Goal: Task Accomplishment & Management: Manage account settings

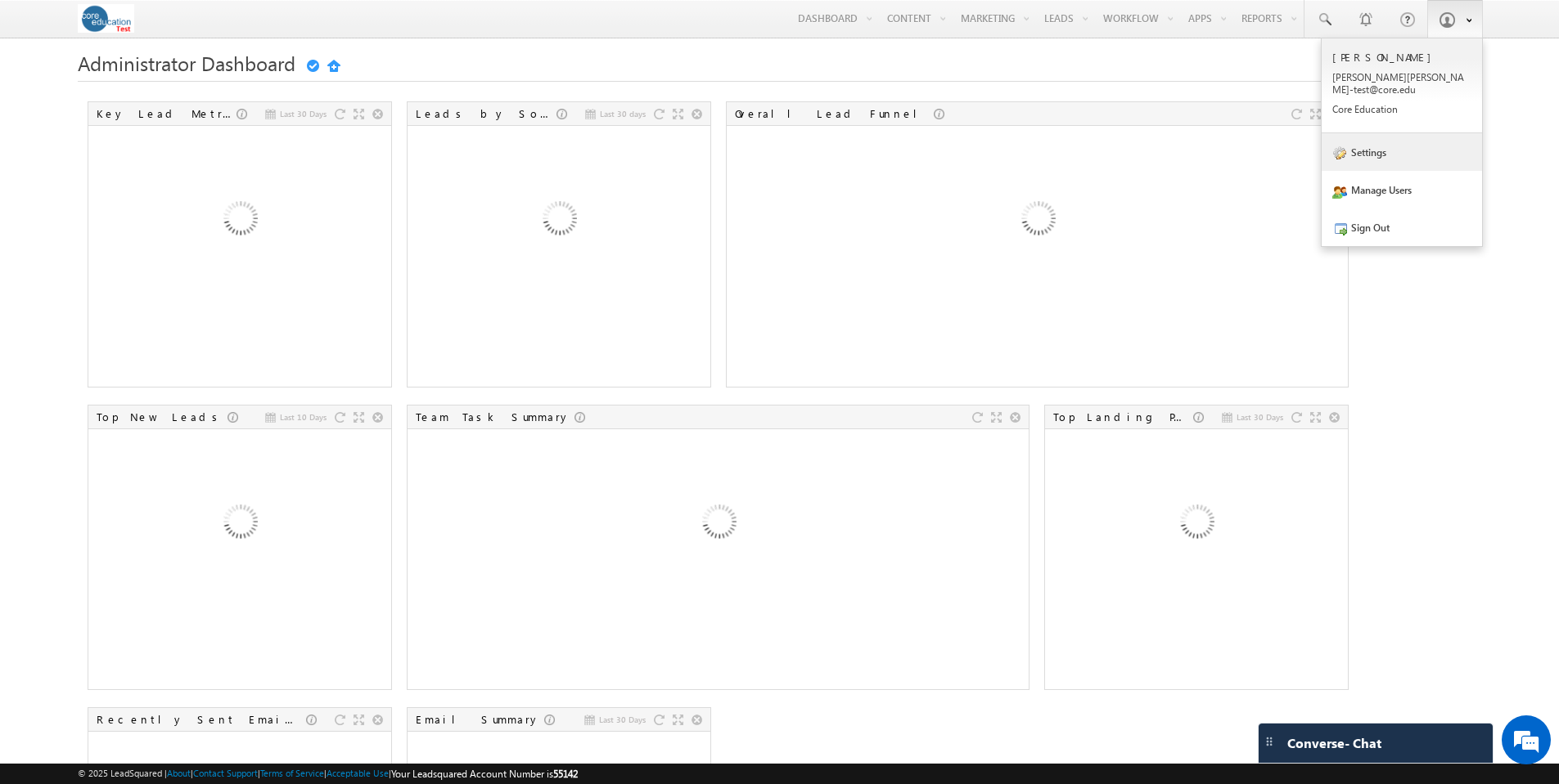
click at [1378, 138] on link "Settings" at bounding box center [1402, 152] width 160 height 38
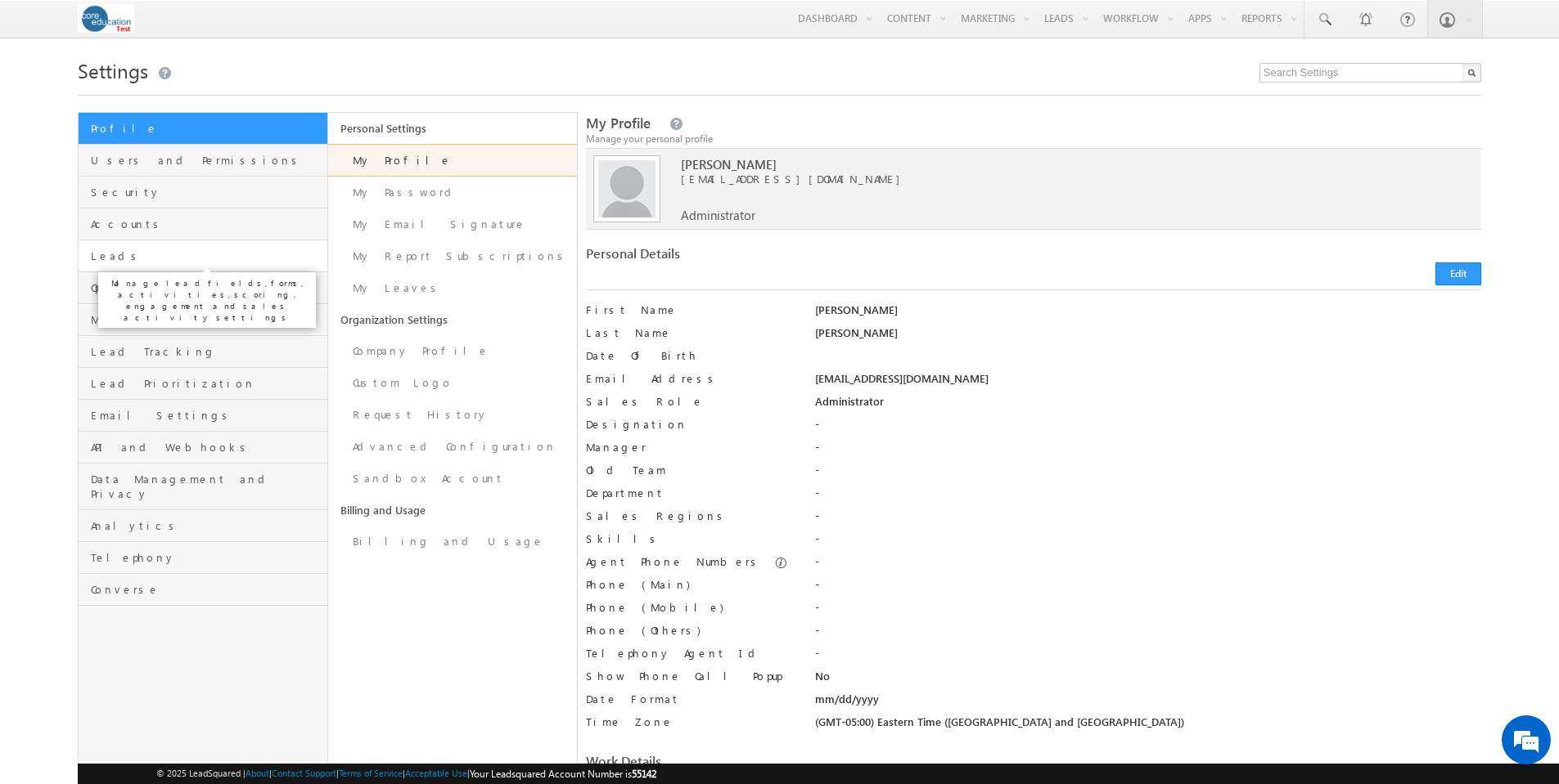
click at [97, 263] on span "Leads" at bounding box center [207, 256] width 232 height 14
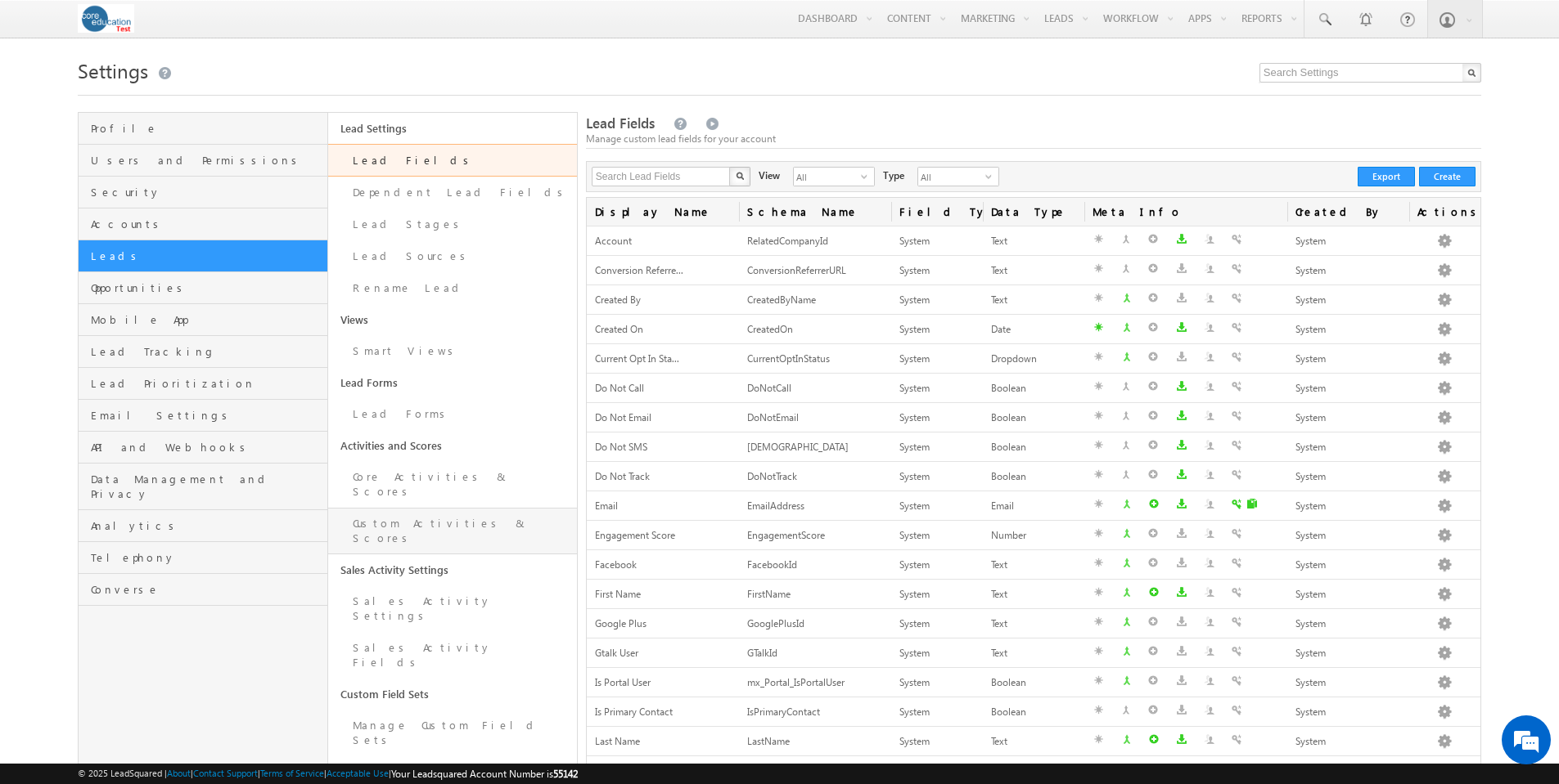
click at [416, 513] on link "Custom Activities & Scores" at bounding box center [453, 531] width 249 height 46
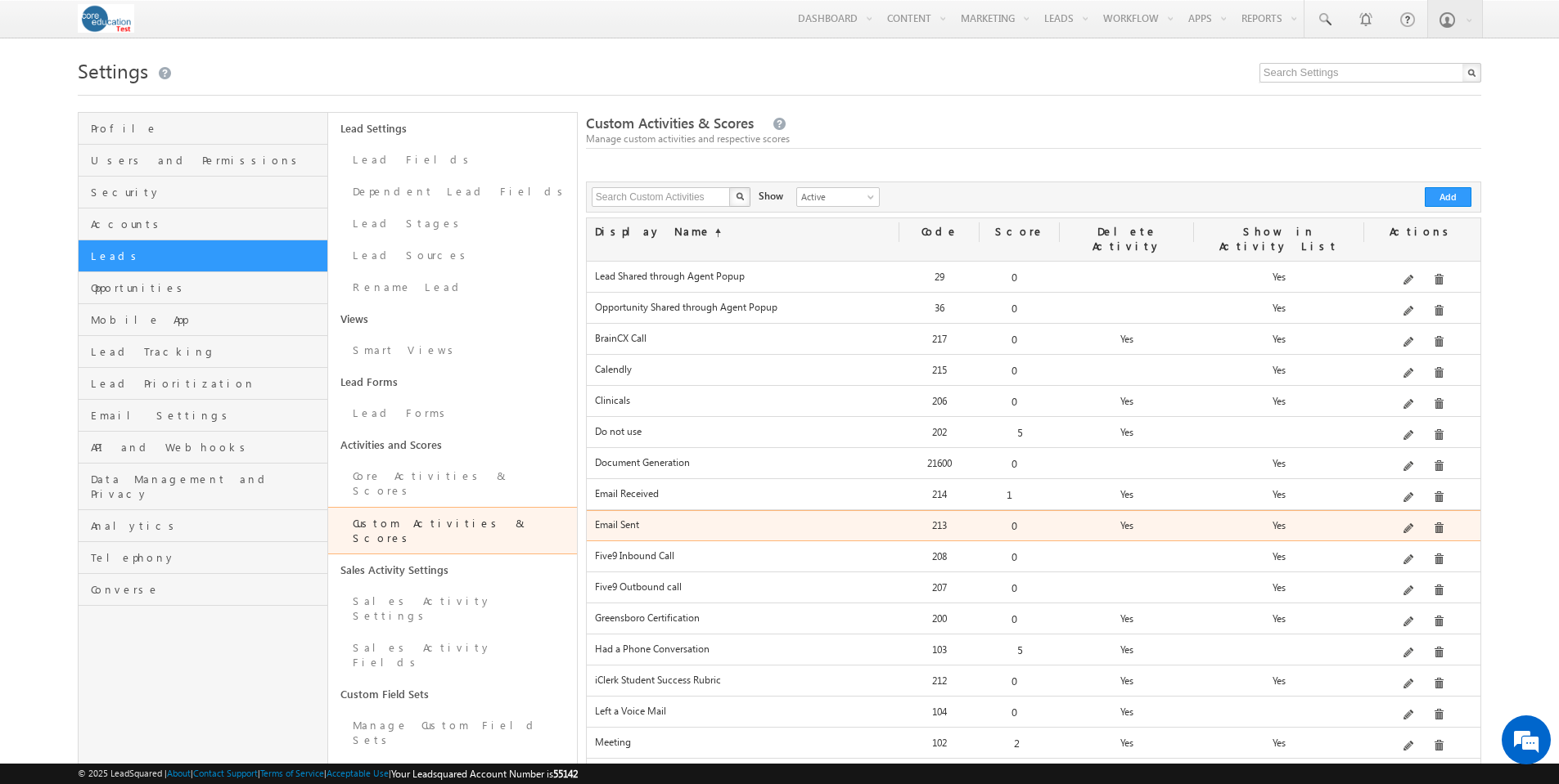
click at [1405, 518] on div at bounding box center [1422, 529] width 116 height 23
click at [1414, 524] on span at bounding box center [1410, 530] width 13 height 13
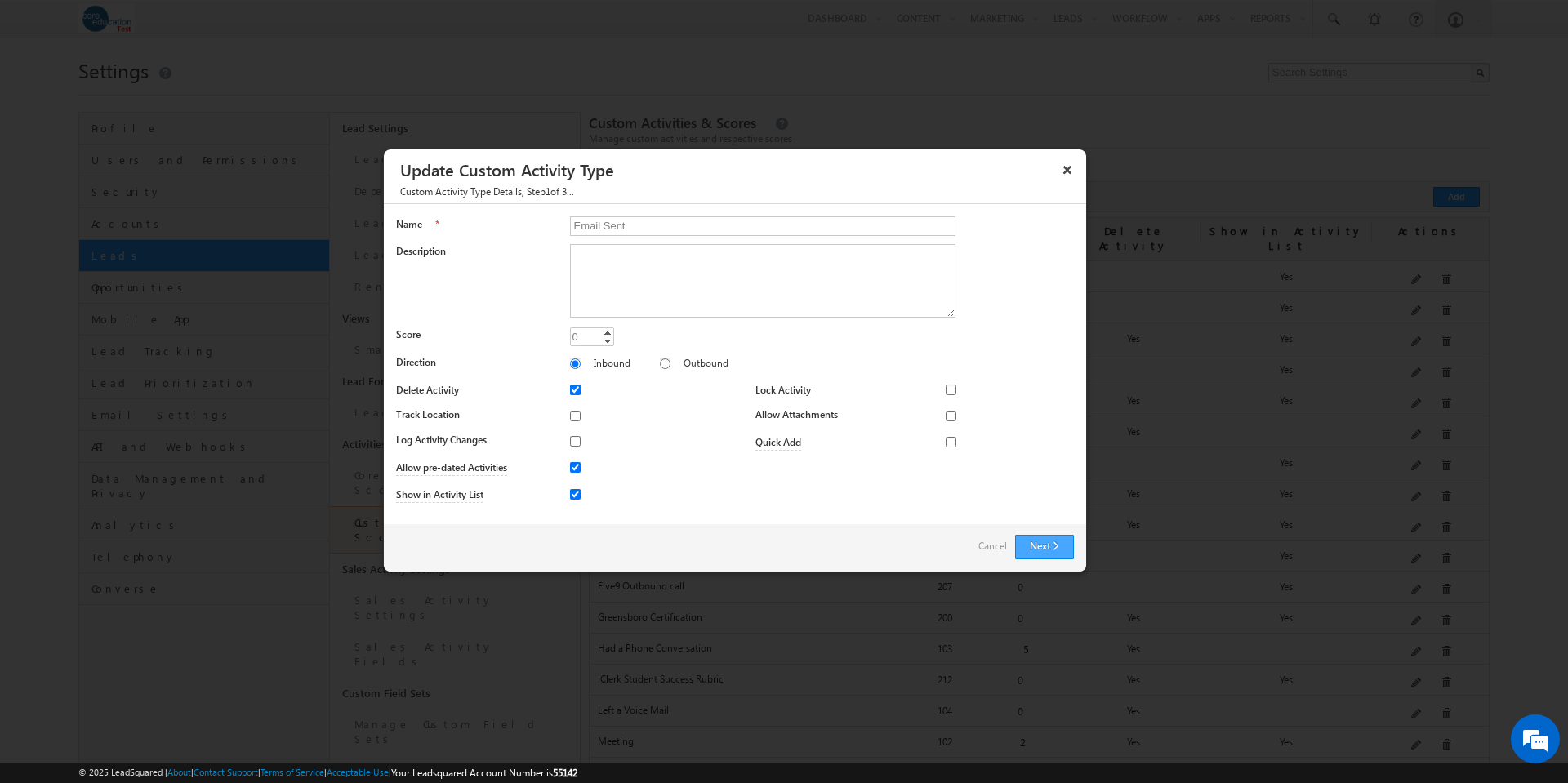
click at [1055, 545] on button "Next" at bounding box center [1044, 546] width 59 height 24
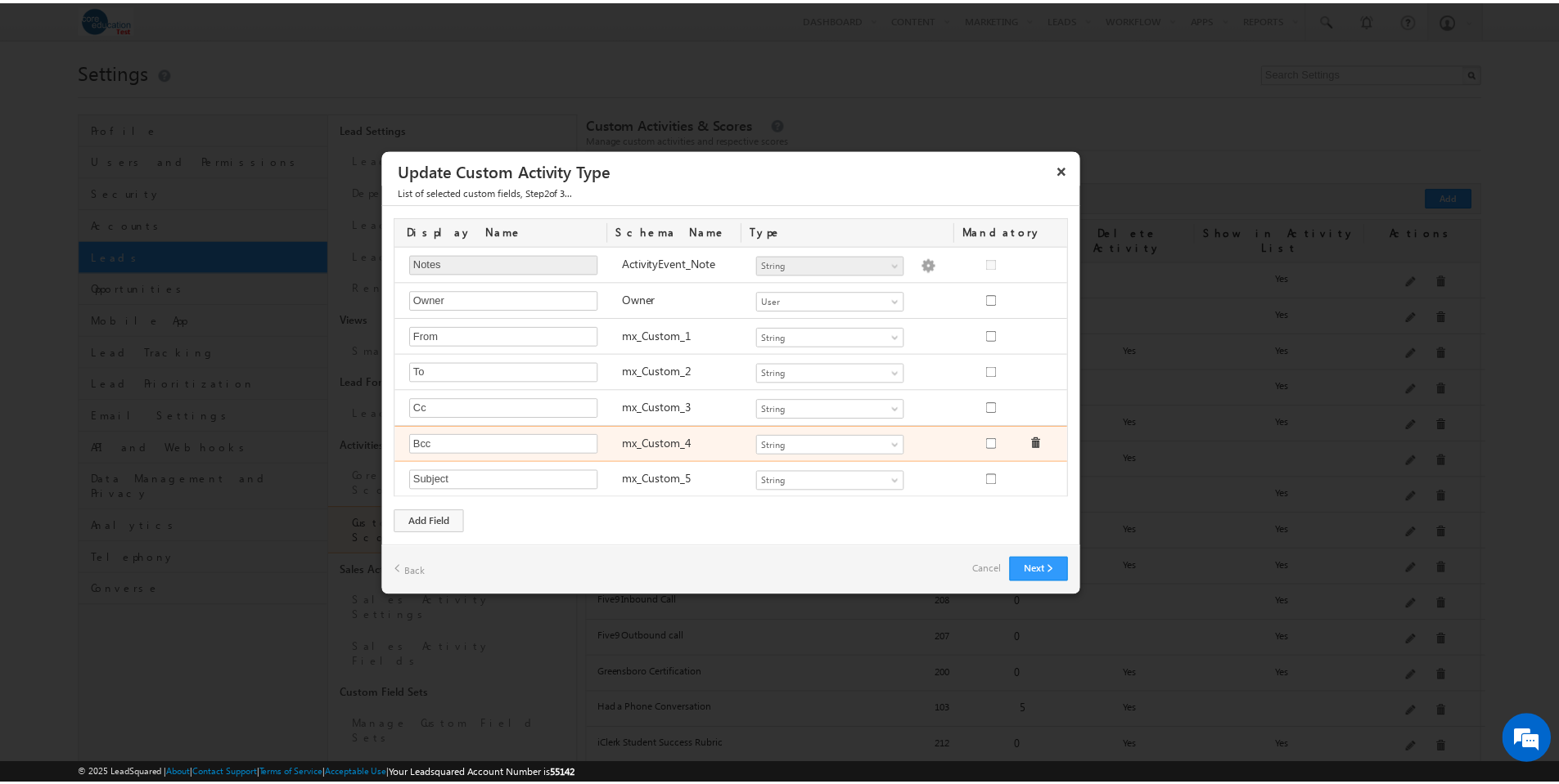
scroll to position [1, 0]
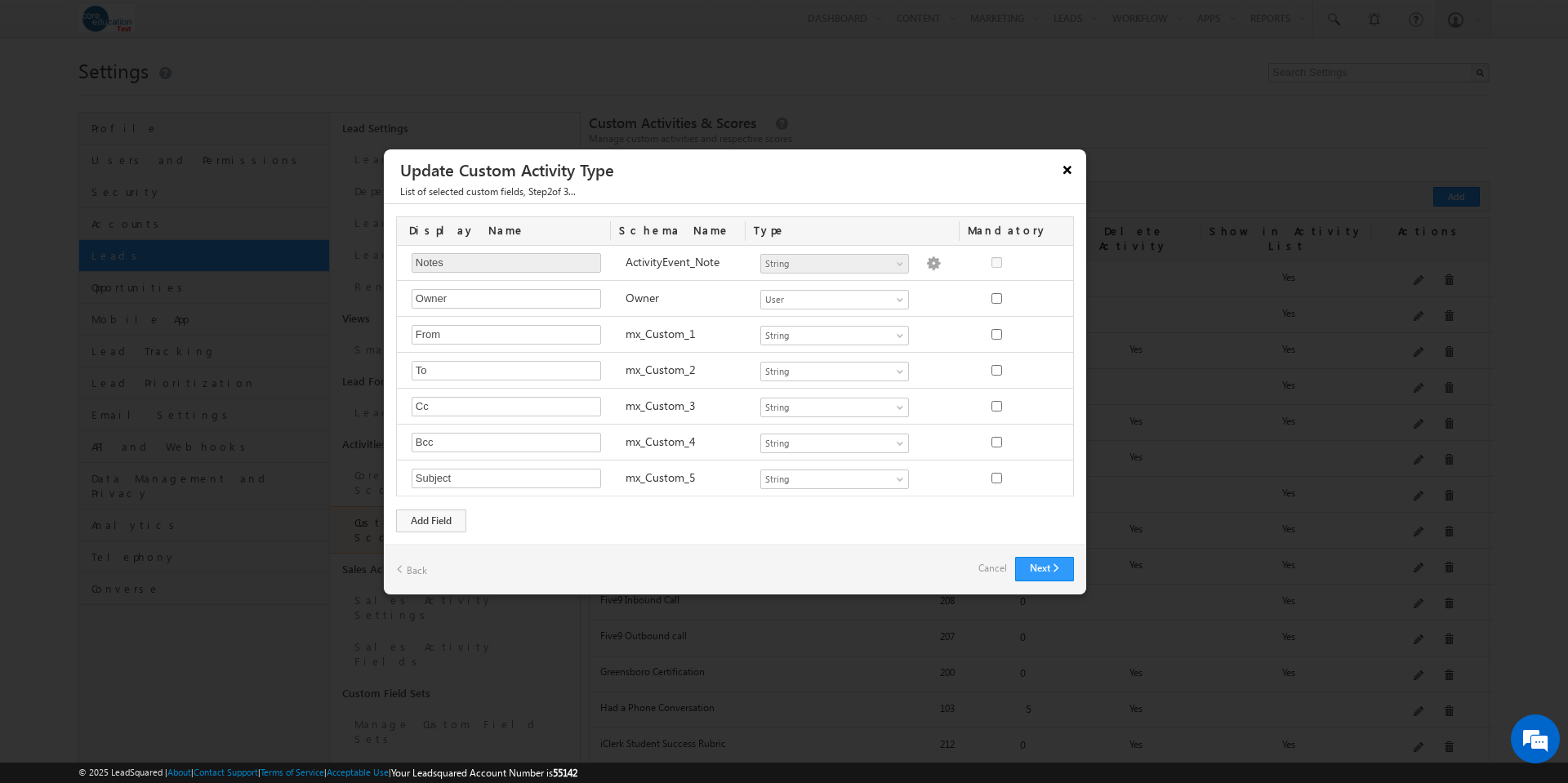
click at [1065, 171] on button "×" at bounding box center [1066, 170] width 26 height 29
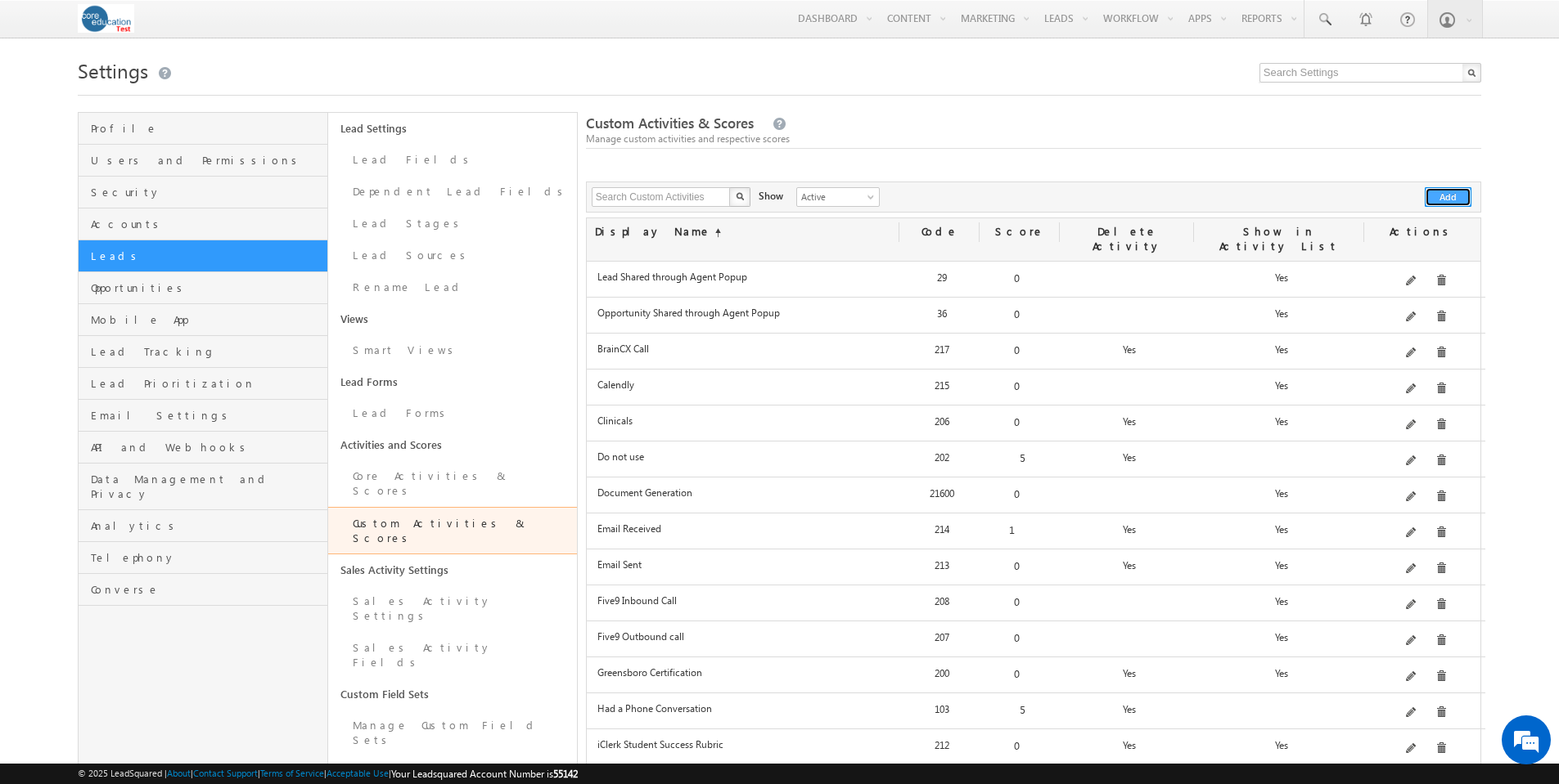
click at [1457, 198] on button "Add" at bounding box center [1448, 198] width 47 height 20
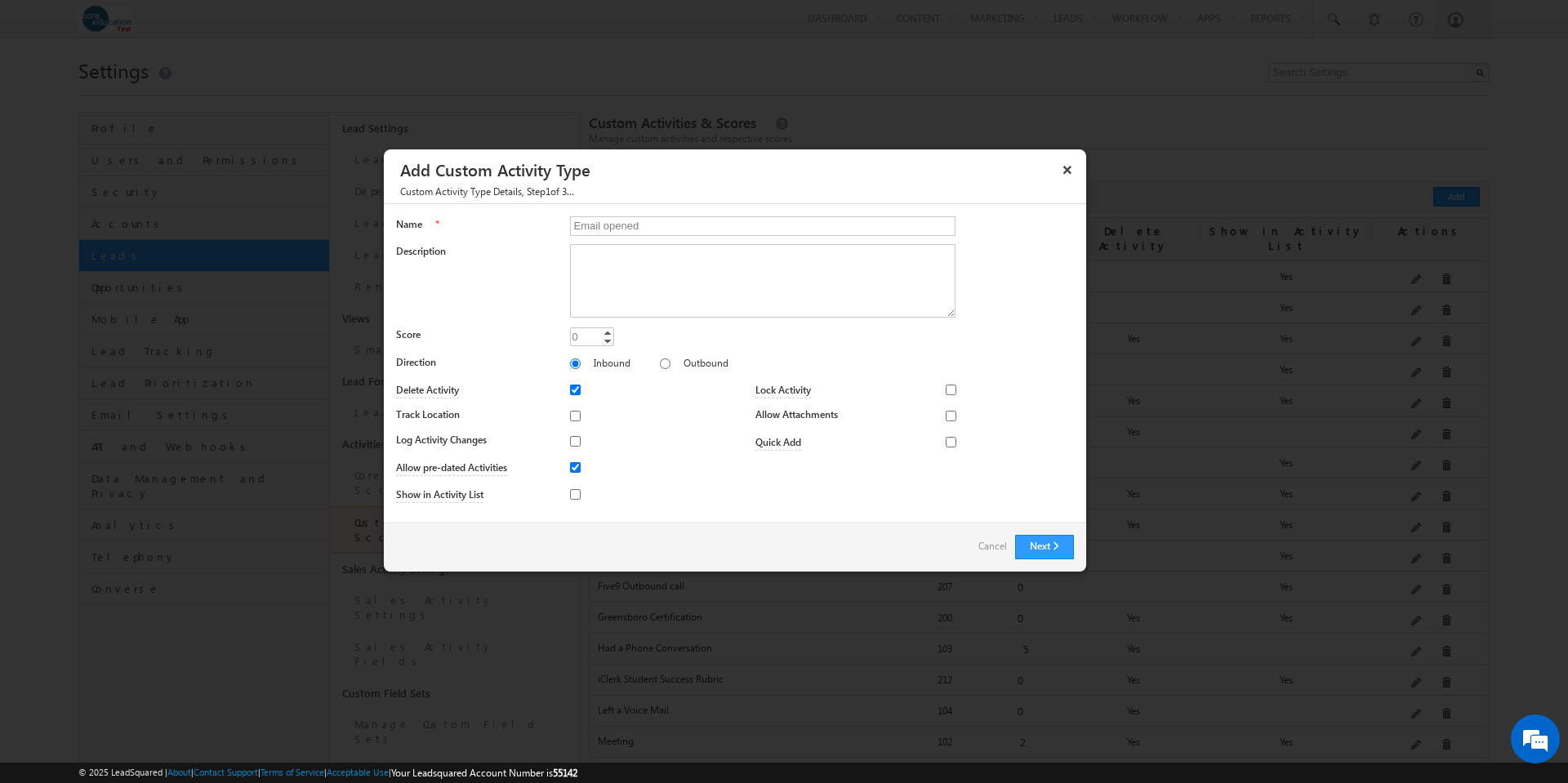
type input "Email opened"
type input "1"
click at [607, 331] on link "Increment" at bounding box center [607, 332] width 13 height 8
click at [1050, 535] on button "Next" at bounding box center [1044, 546] width 59 height 24
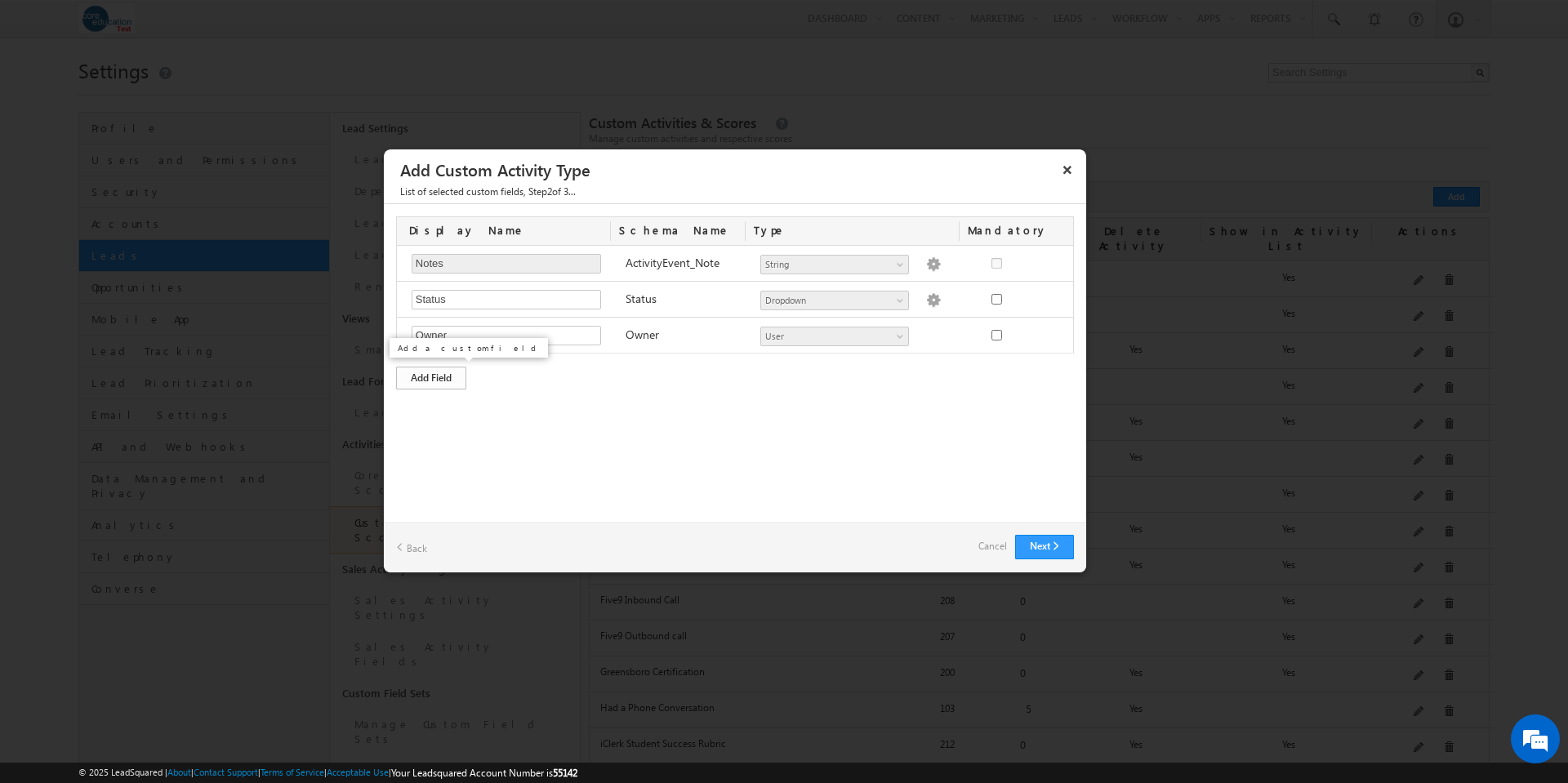
click at [444, 379] on div "Add Field" at bounding box center [431, 379] width 71 height 23
type input "Subject"
click at [1045, 545] on button "Next" at bounding box center [1044, 546] width 59 height 24
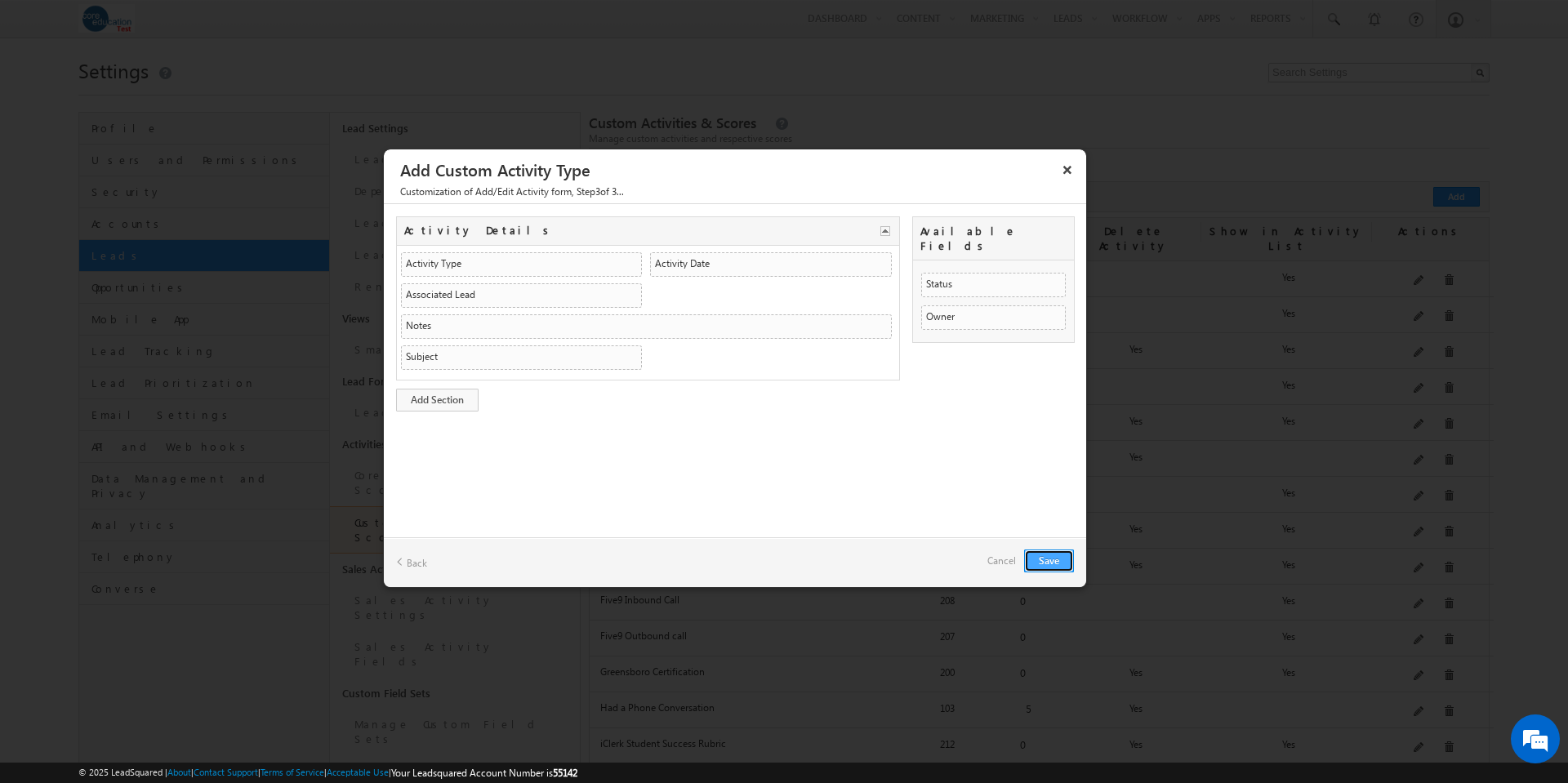
click at [1051, 556] on button "Save" at bounding box center [1049, 562] width 50 height 23
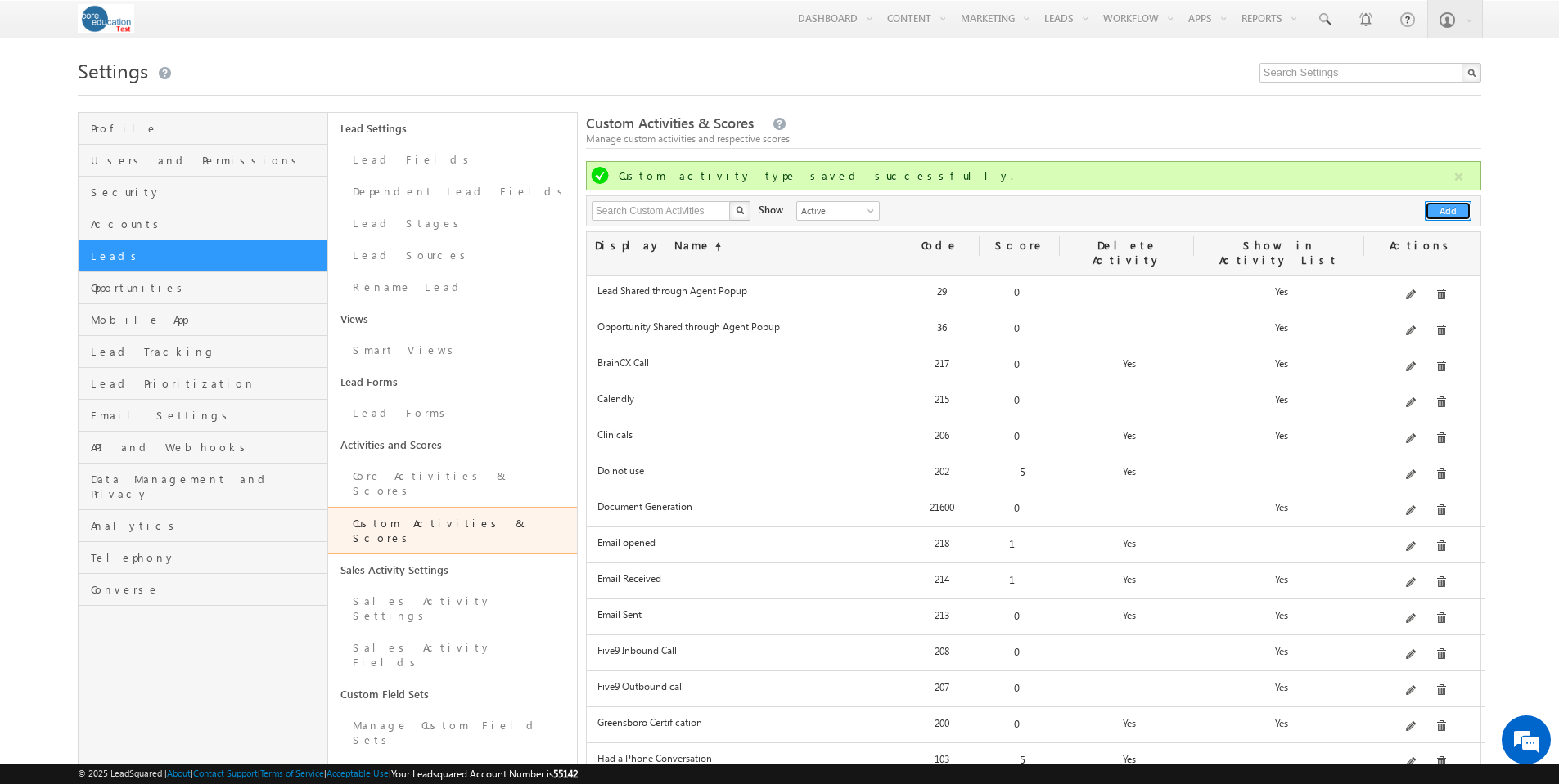
click at [1438, 216] on button "Add" at bounding box center [1448, 211] width 47 height 20
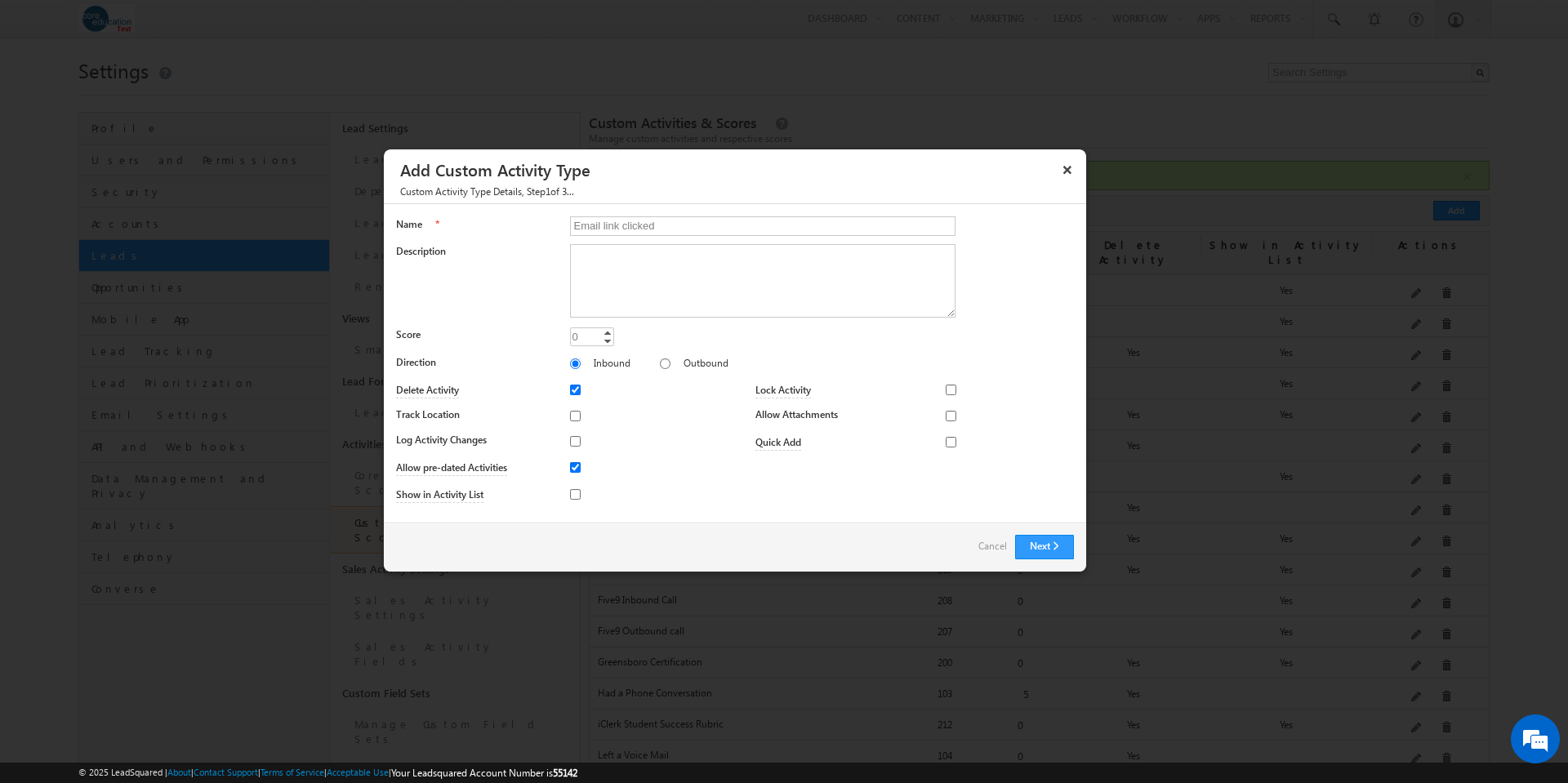
type input "Email link clicked"
click at [576, 441] on input "Log Activity Changes" at bounding box center [576, 442] width 11 height 11
checkbox input "true"
click at [577, 496] on input "Show in Activity List" at bounding box center [576, 495] width 11 height 11
checkbox input "true"
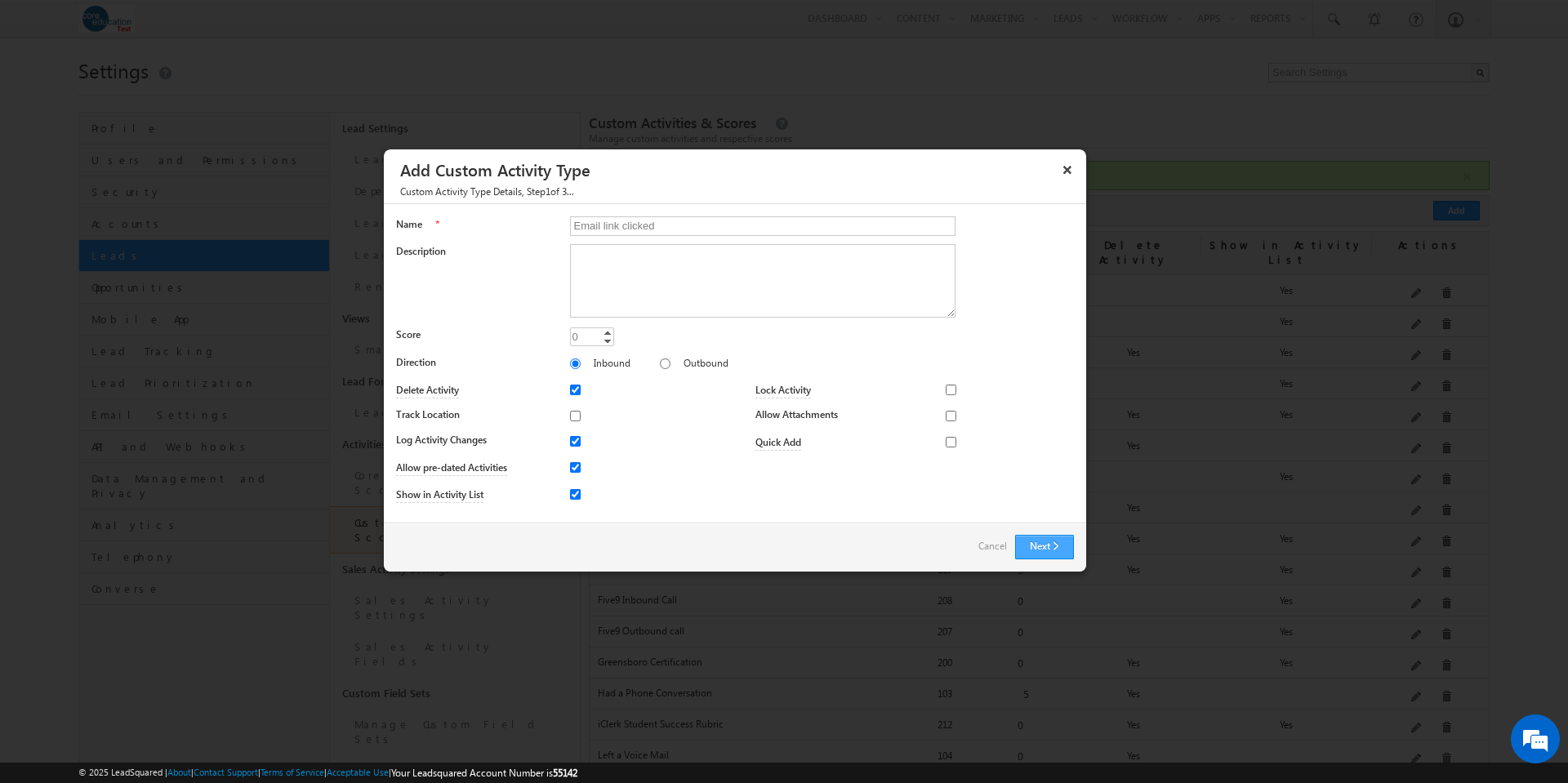
click at [1053, 542] on button "Next" at bounding box center [1044, 546] width 59 height 24
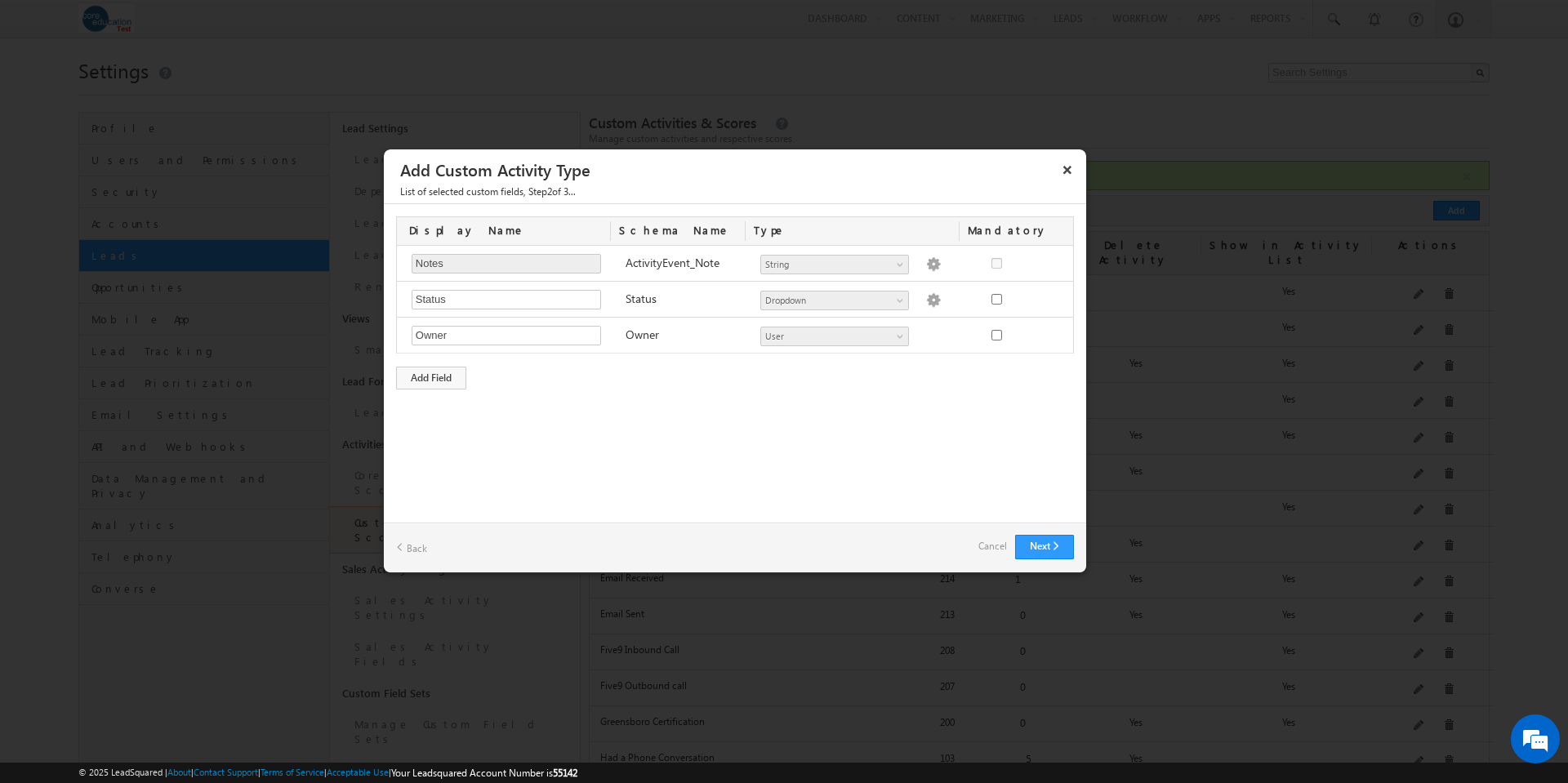
click at [416, 545] on link "Back" at bounding box center [411, 547] width 31 height 25
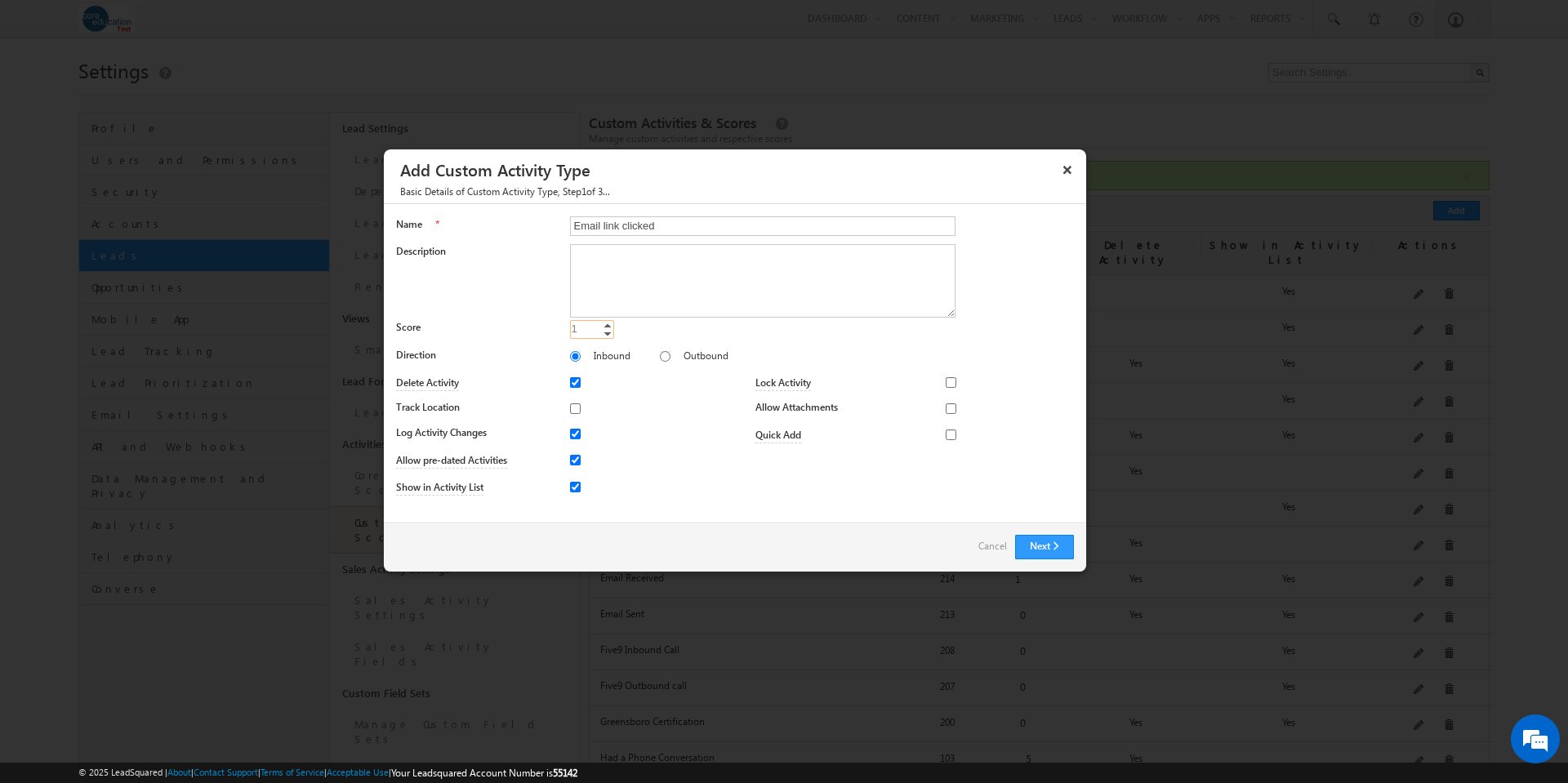
click at [610, 322] on link "Increment" at bounding box center [607, 325] width 13 height 8
type input "2"
click at [610, 322] on link "Increment" at bounding box center [607, 325] width 13 height 8
click at [1049, 549] on button "Next" at bounding box center [1044, 546] width 59 height 24
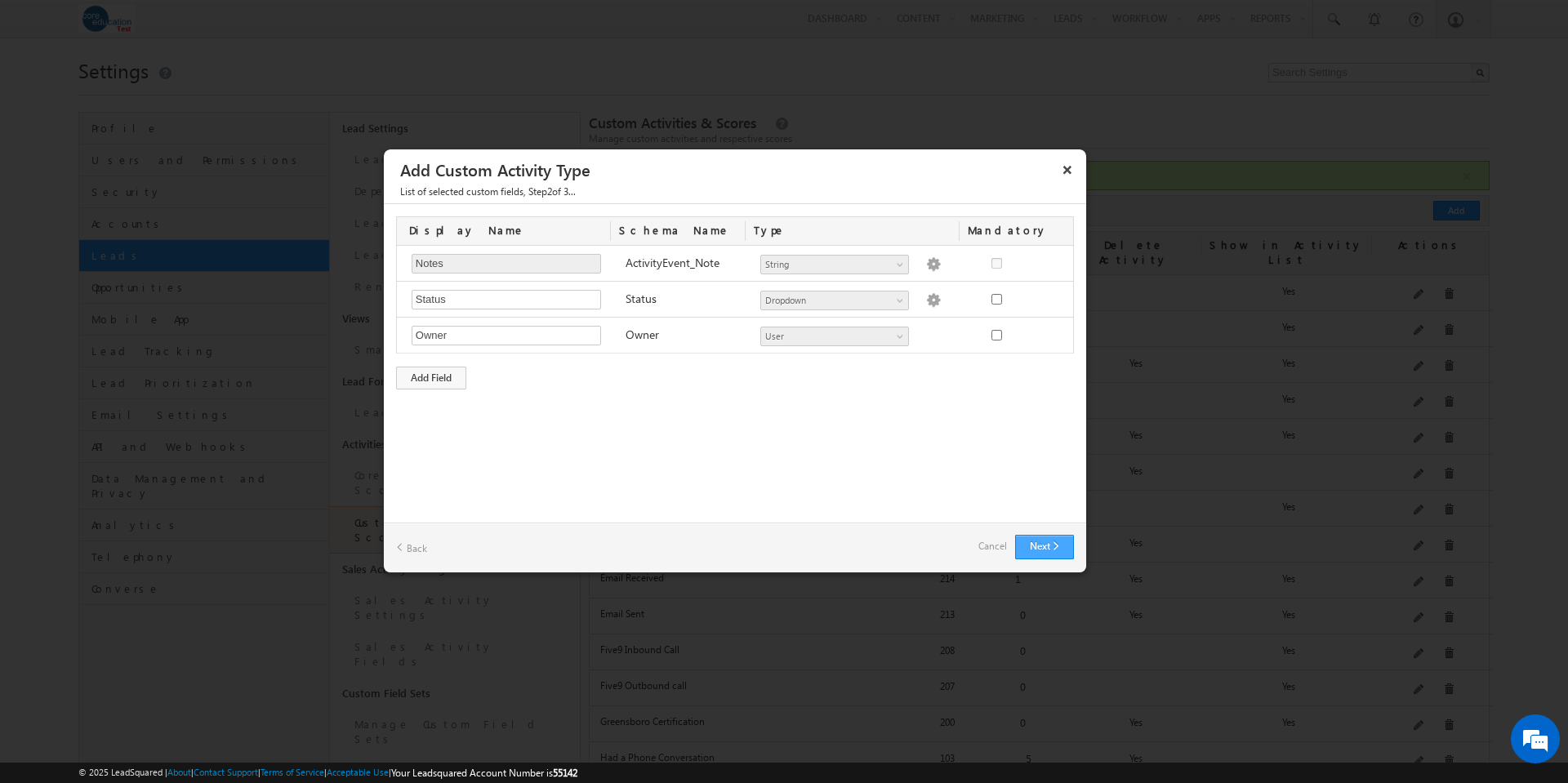
click at [1049, 549] on button "Next" at bounding box center [1044, 546] width 59 height 24
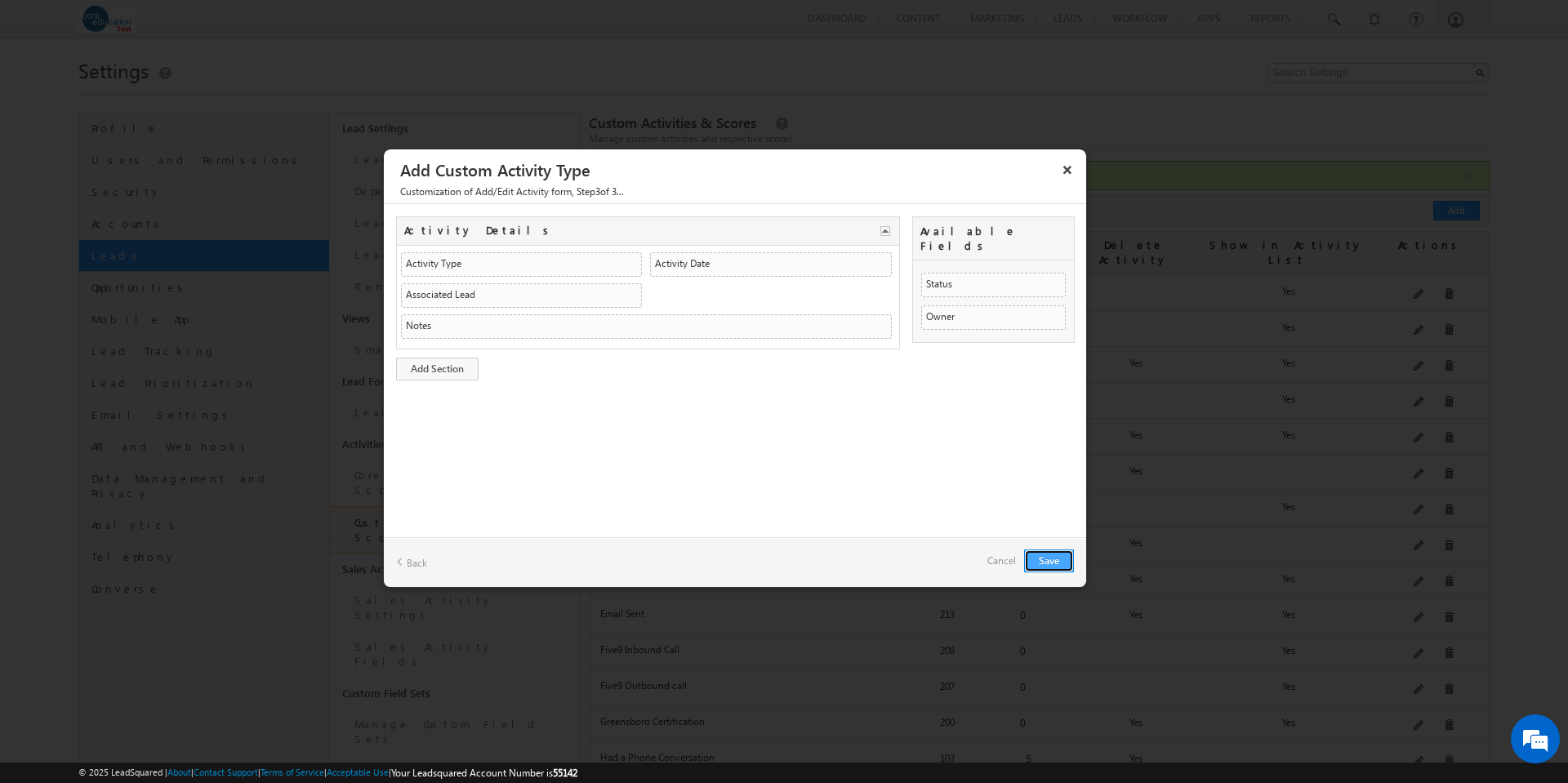
click at [1053, 562] on button "Save" at bounding box center [1049, 562] width 50 height 23
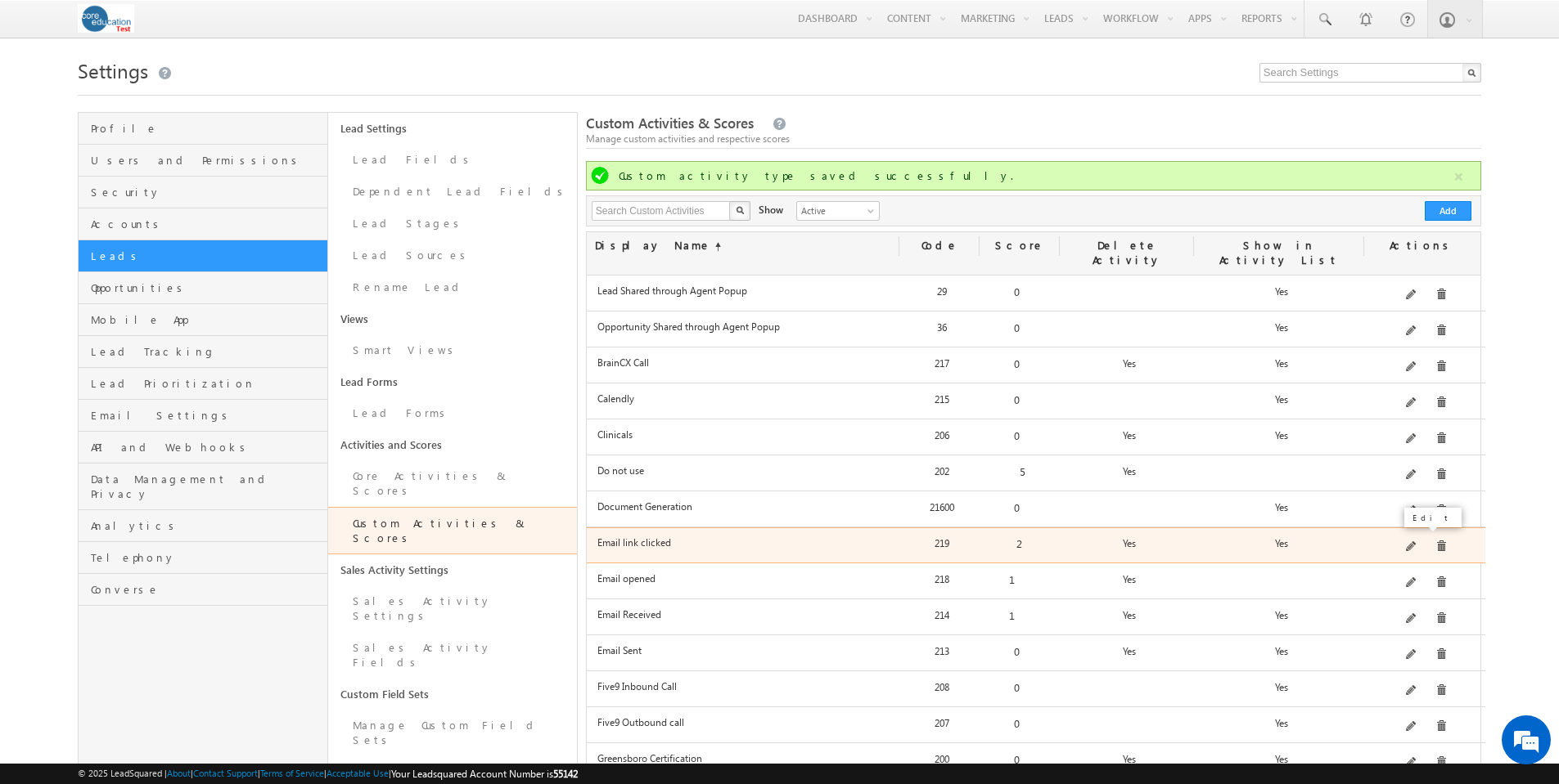
click at [1413, 542] on span at bounding box center [1412, 548] width 13 height 13
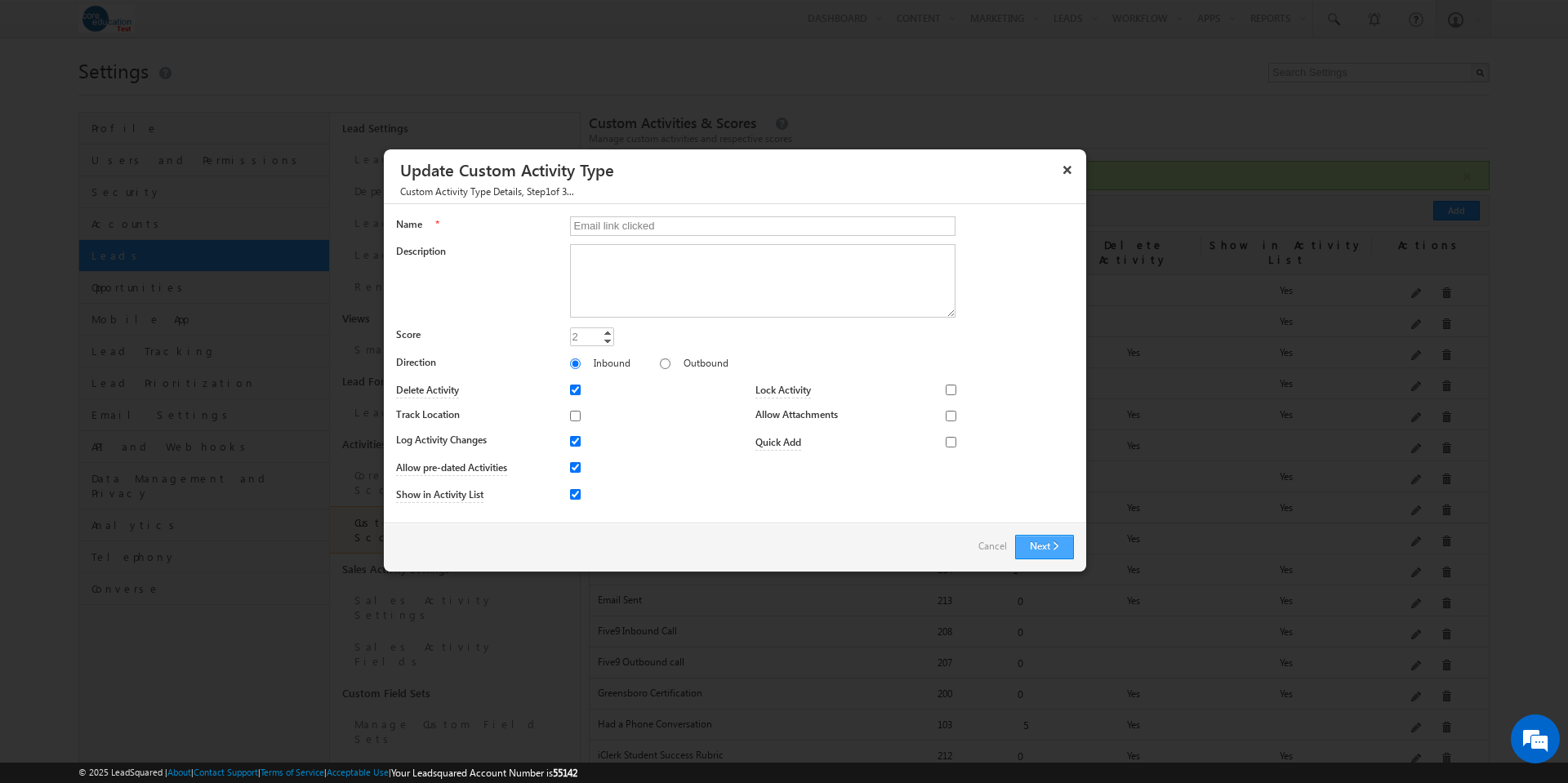
click at [1031, 547] on button "Next" at bounding box center [1044, 546] width 59 height 24
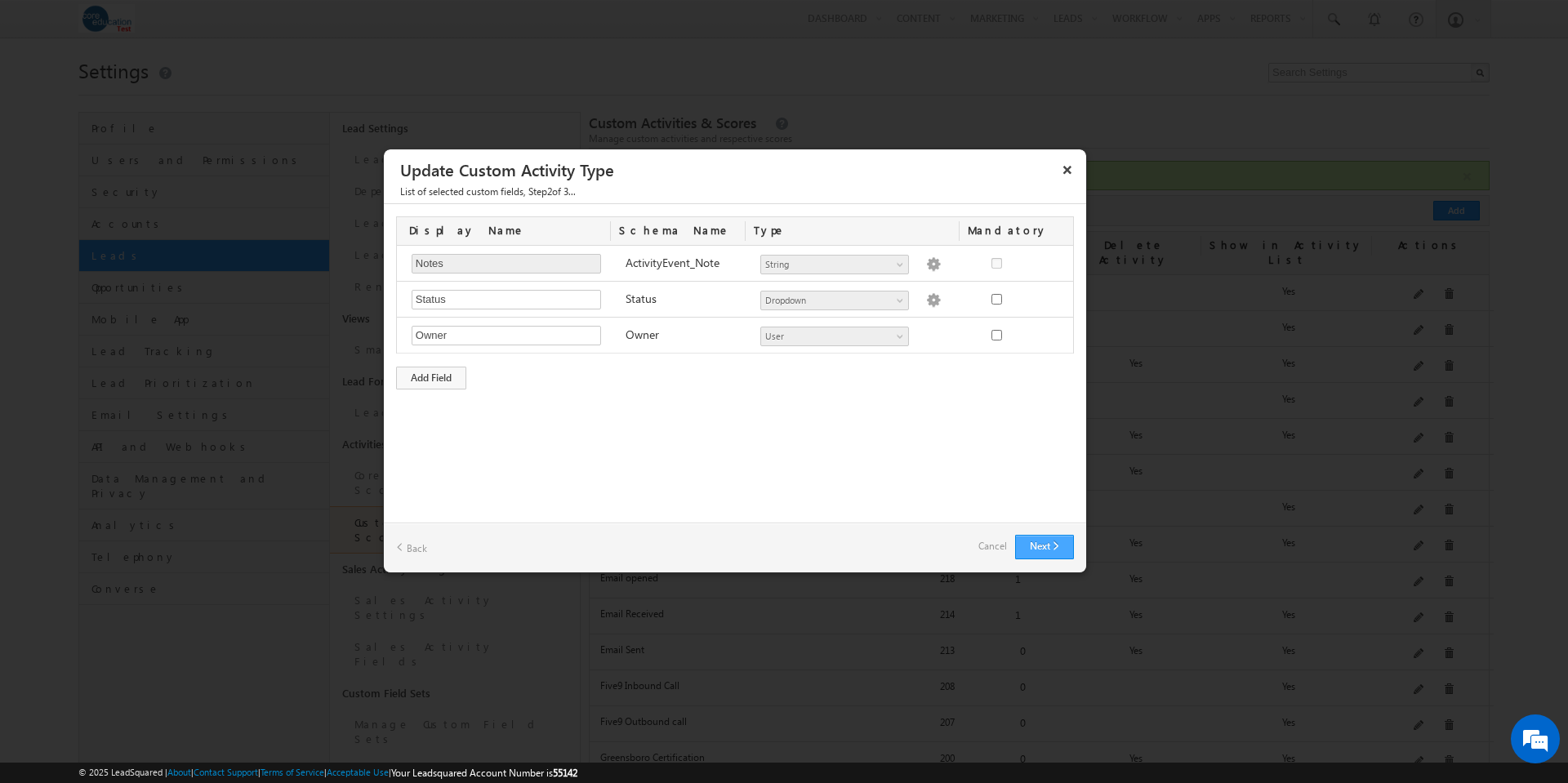
click at [1061, 547] on button "Next" at bounding box center [1044, 546] width 59 height 24
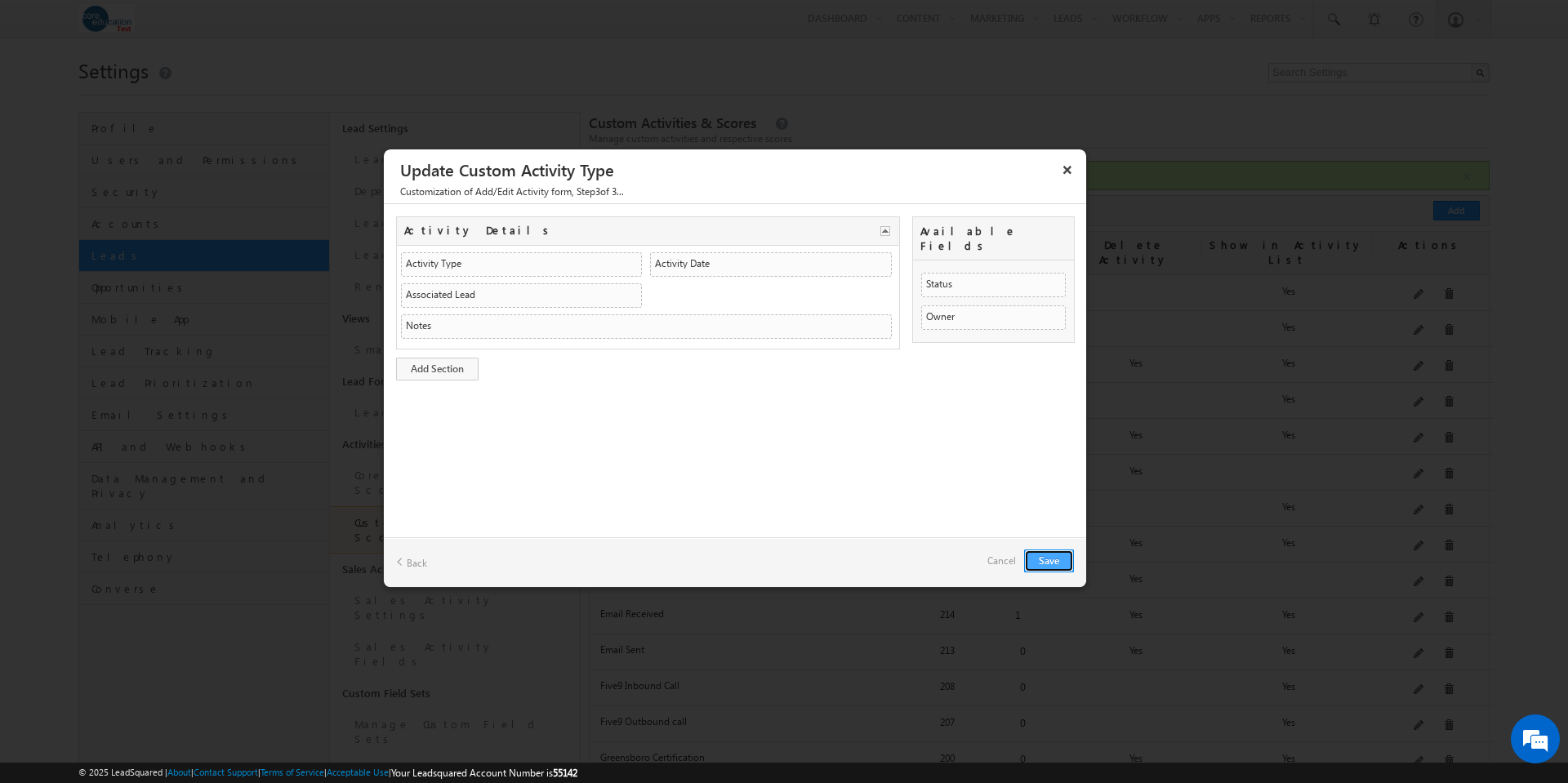
click at [1066, 558] on button "Save" at bounding box center [1049, 562] width 50 height 23
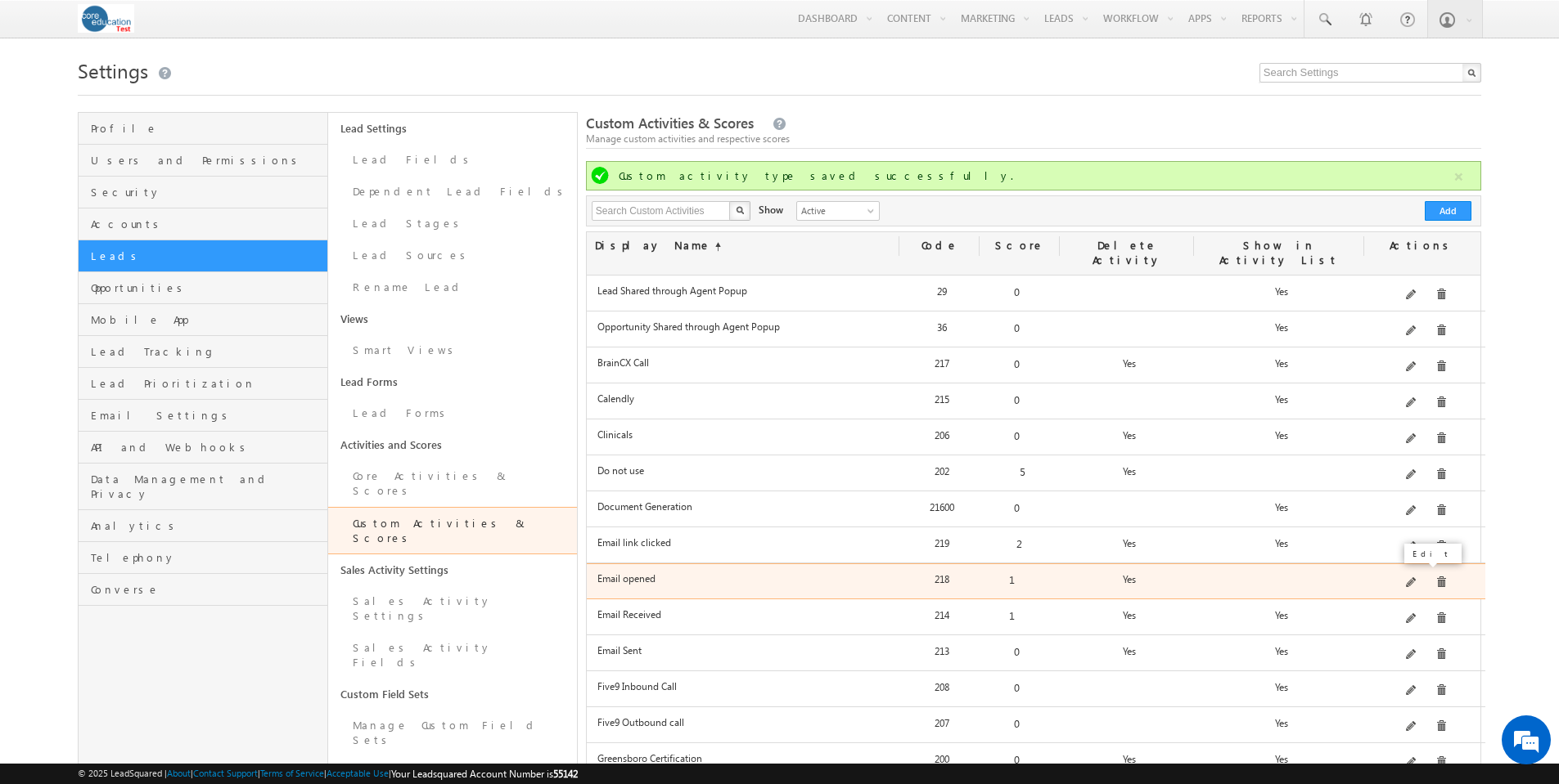
click at [1413, 577] on span at bounding box center [1412, 584] width 13 height 13
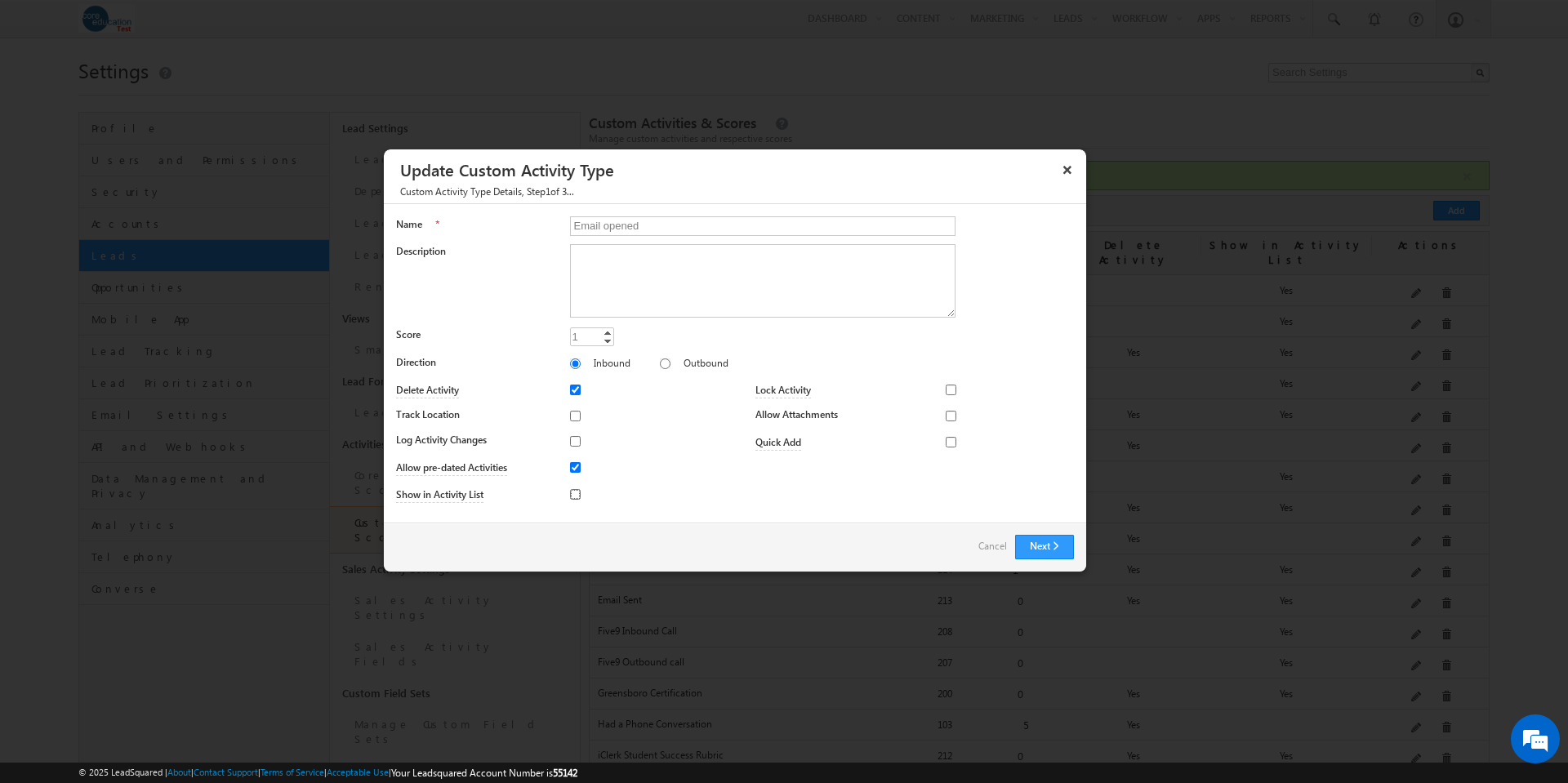
click at [572, 494] on input "Show in Activity List" at bounding box center [576, 495] width 11 height 11
checkbox input "true"
drag, startPoint x: 954, startPoint y: 388, endPoint x: 996, endPoint y: 417, distance: 51.0
click at [954, 388] on input "Lock Activity" at bounding box center [950, 390] width 11 height 11
click at [1063, 390] on span "select" at bounding box center [1066, 390] width 13 height 7
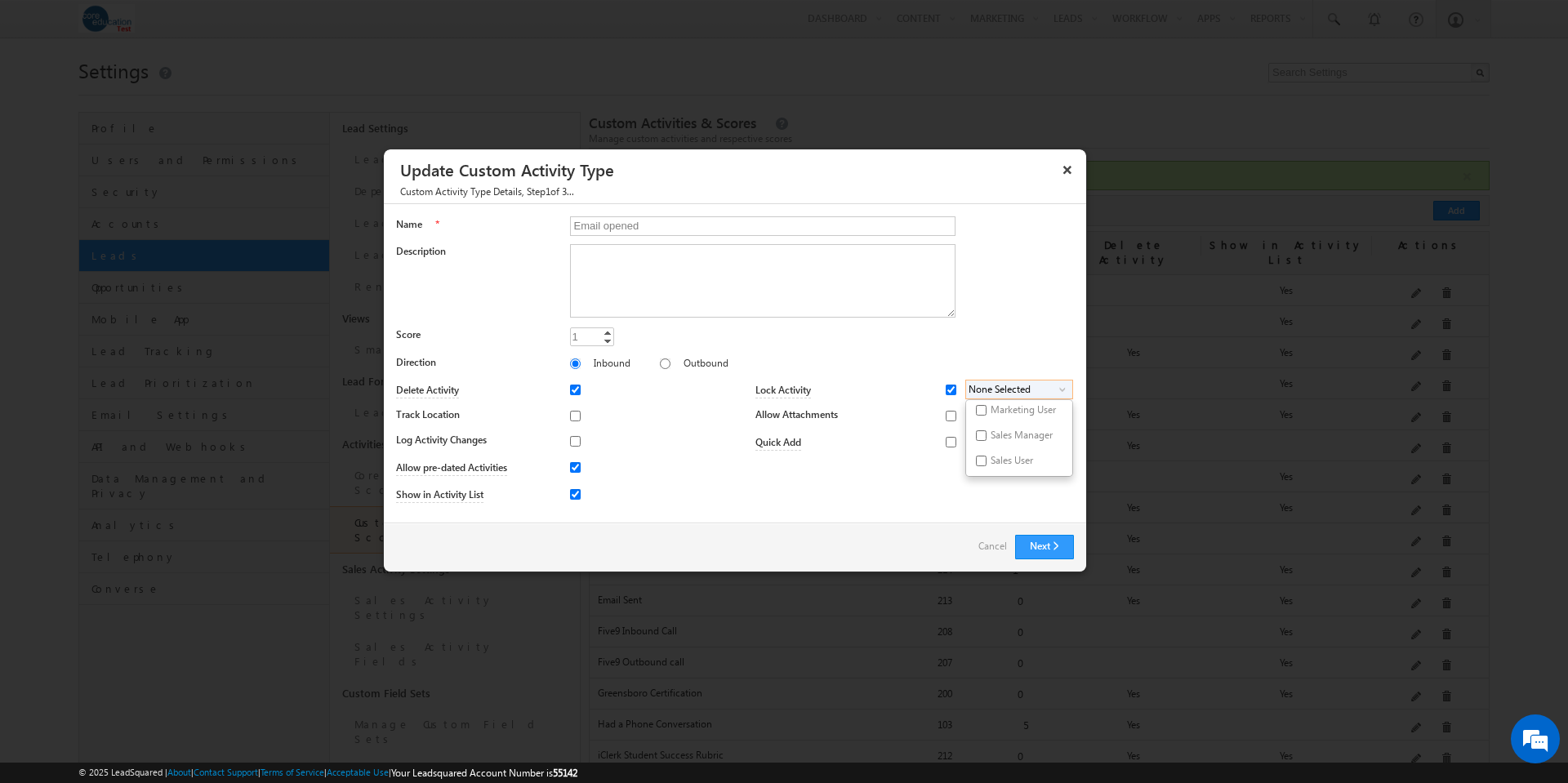
click at [1049, 363] on div "Inbound Outbound" at bounding box center [822, 367] width 503 height 23
click at [1063, 546] on button "Next" at bounding box center [1044, 546] width 59 height 24
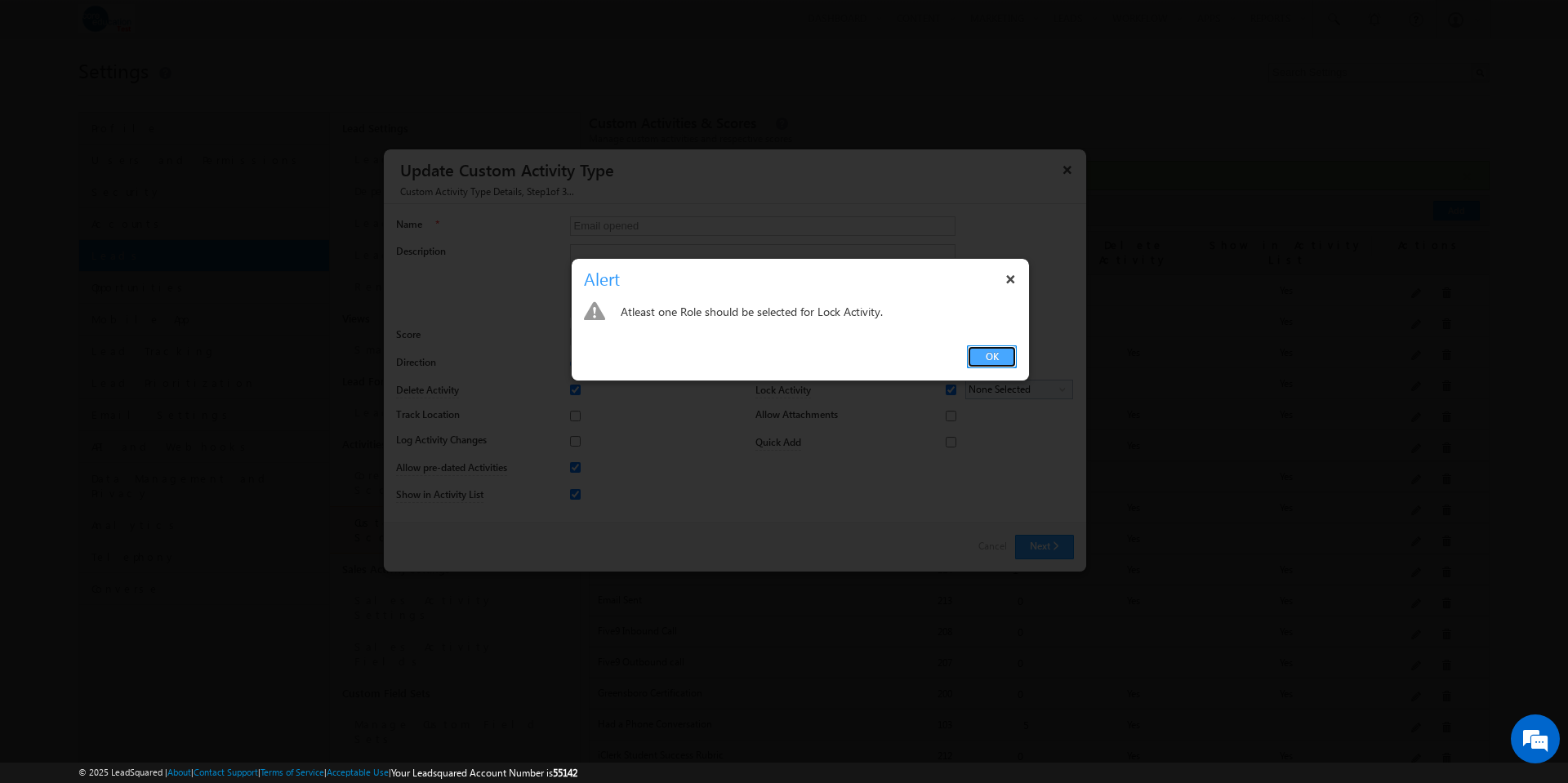
click at [989, 361] on link "OK" at bounding box center [991, 357] width 50 height 23
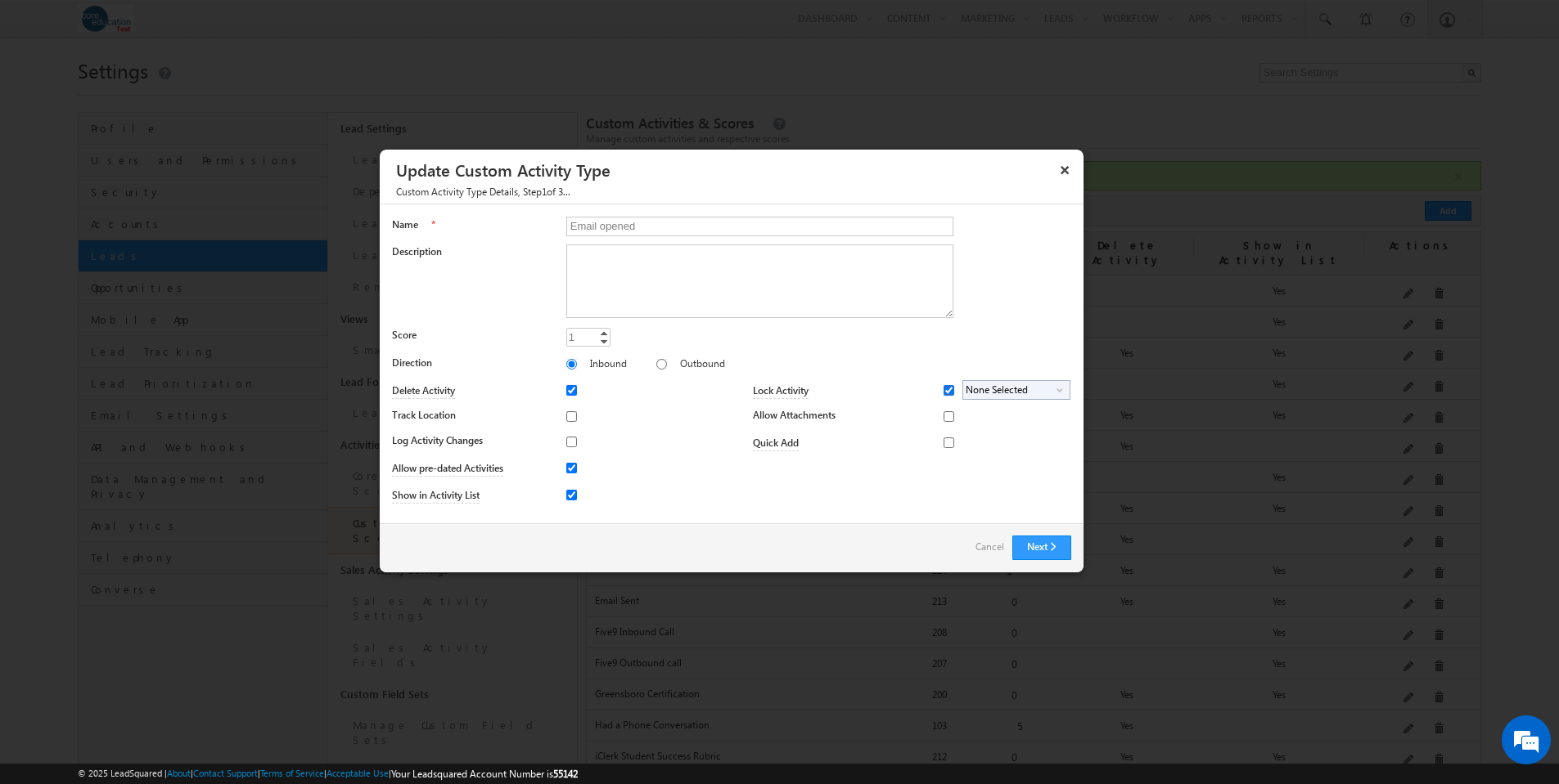
click at [952, 386] on input "Lock Activity" at bounding box center [949, 391] width 11 height 11
checkbox input "false"
click at [572, 434] on div at bounding box center [590, 445] width 49 height 23
click at [572, 444] on input "Log Activity Changes" at bounding box center [572, 443] width 11 height 11
checkbox input "true"
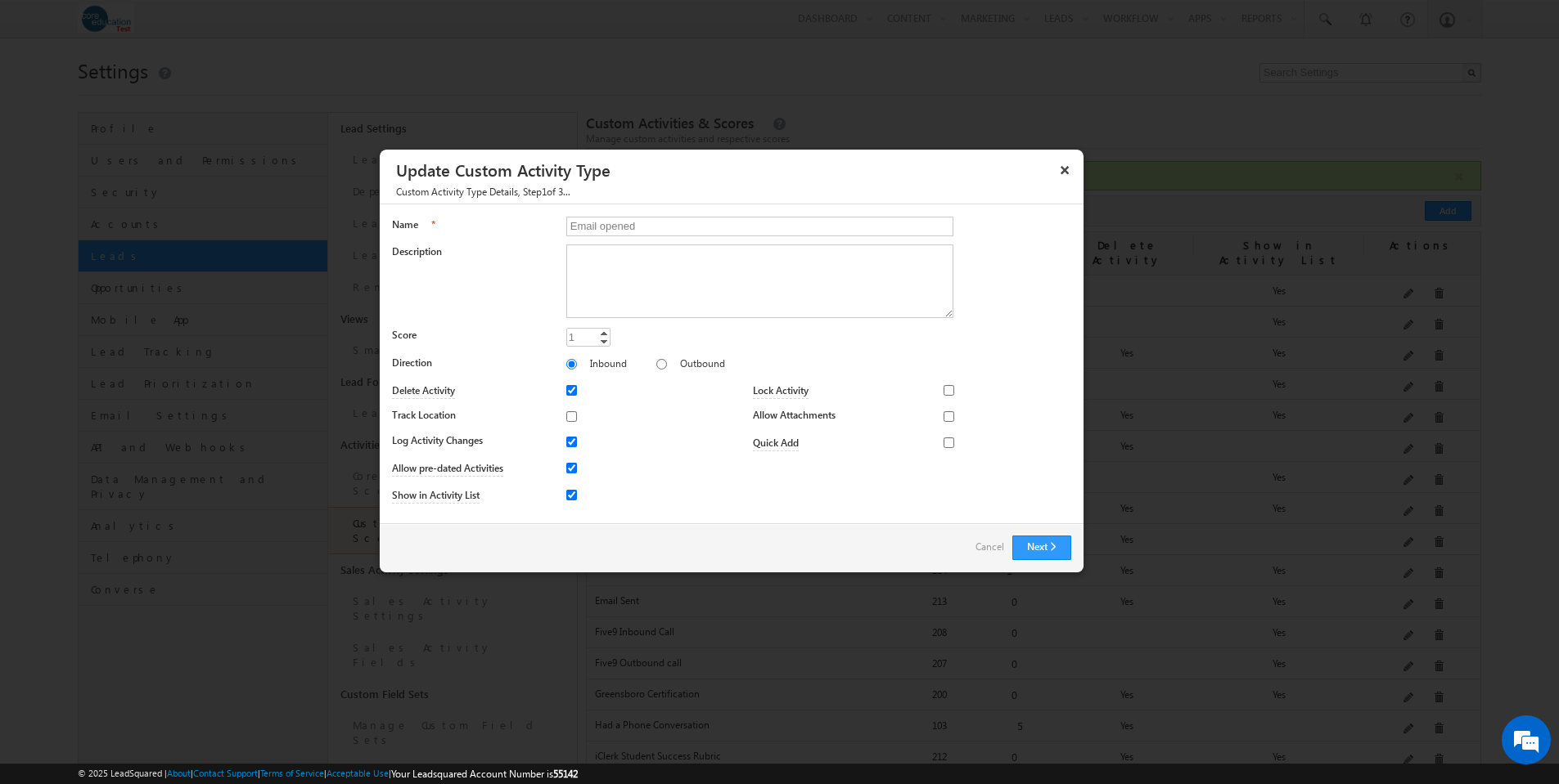
click at [981, 394] on div "Marketing User Sales Manager Sales User None Selected select Marketing User Sal…" at bounding box center [1013, 391] width 101 height 23
click at [948, 389] on input "Lock Activity" at bounding box center [949, 391] width 11 height 11
checkbox input "true"
click at [1054, 389] on span "None Selected" at bounding box center [1010, 390] width 93 height 19
click at [978, 406] on input "Marketing User" at bounding box center [979, 411] width 11 height 11
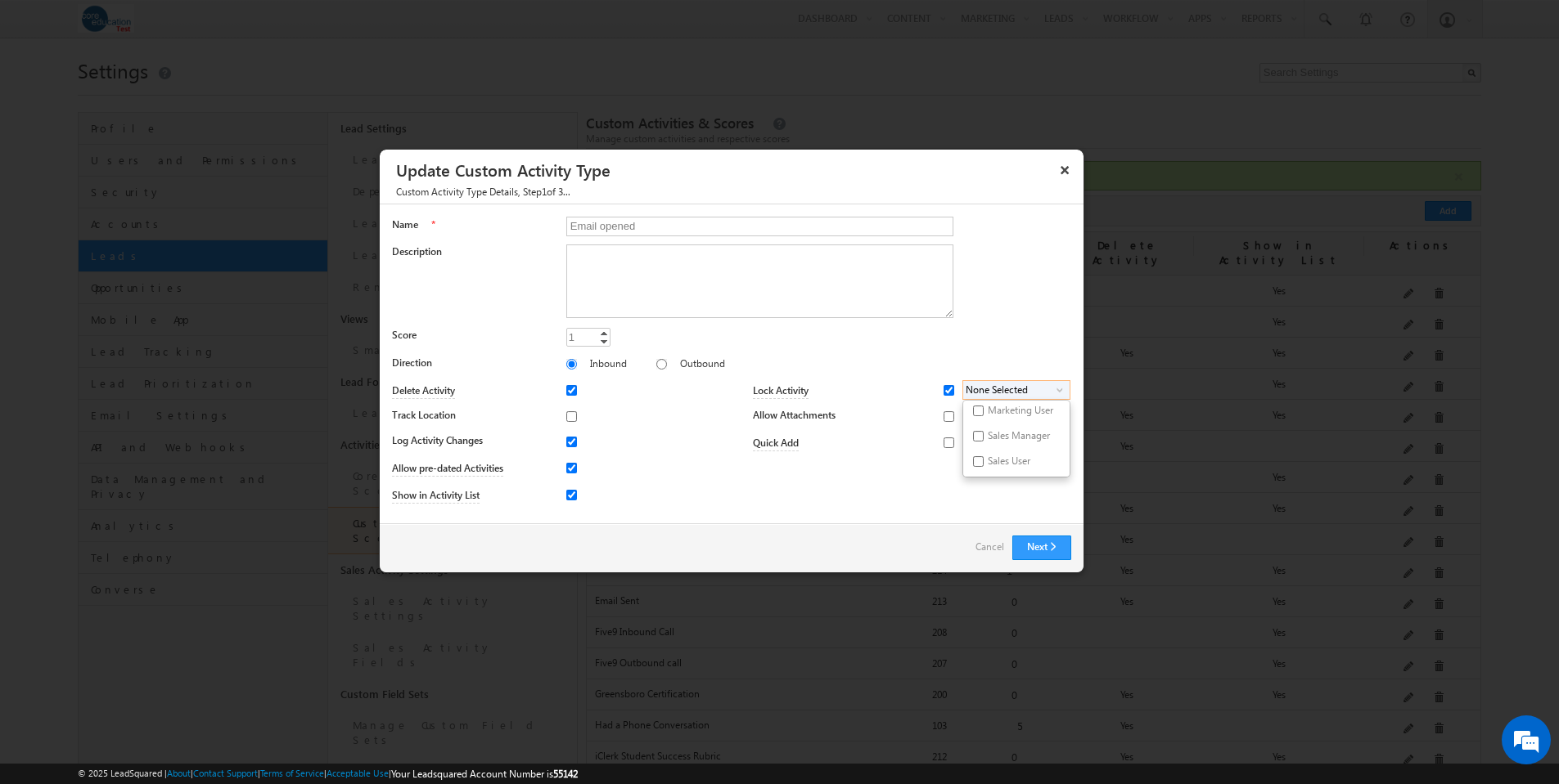
checkbox input "true"
click at [977, 461] on input "Sales User" at bounding box center [979, 461] width 11 height 11
checkbox input "true"
click at [935, 494] on div "Lock Activity Marketing User Sales Manager Sales User 2 selected select Marketi…" at bounding box center [902, 444] width 340 height 131
click at [1042, 549] on button "Next" at bounding box center [1042, 547] width 59 height 24
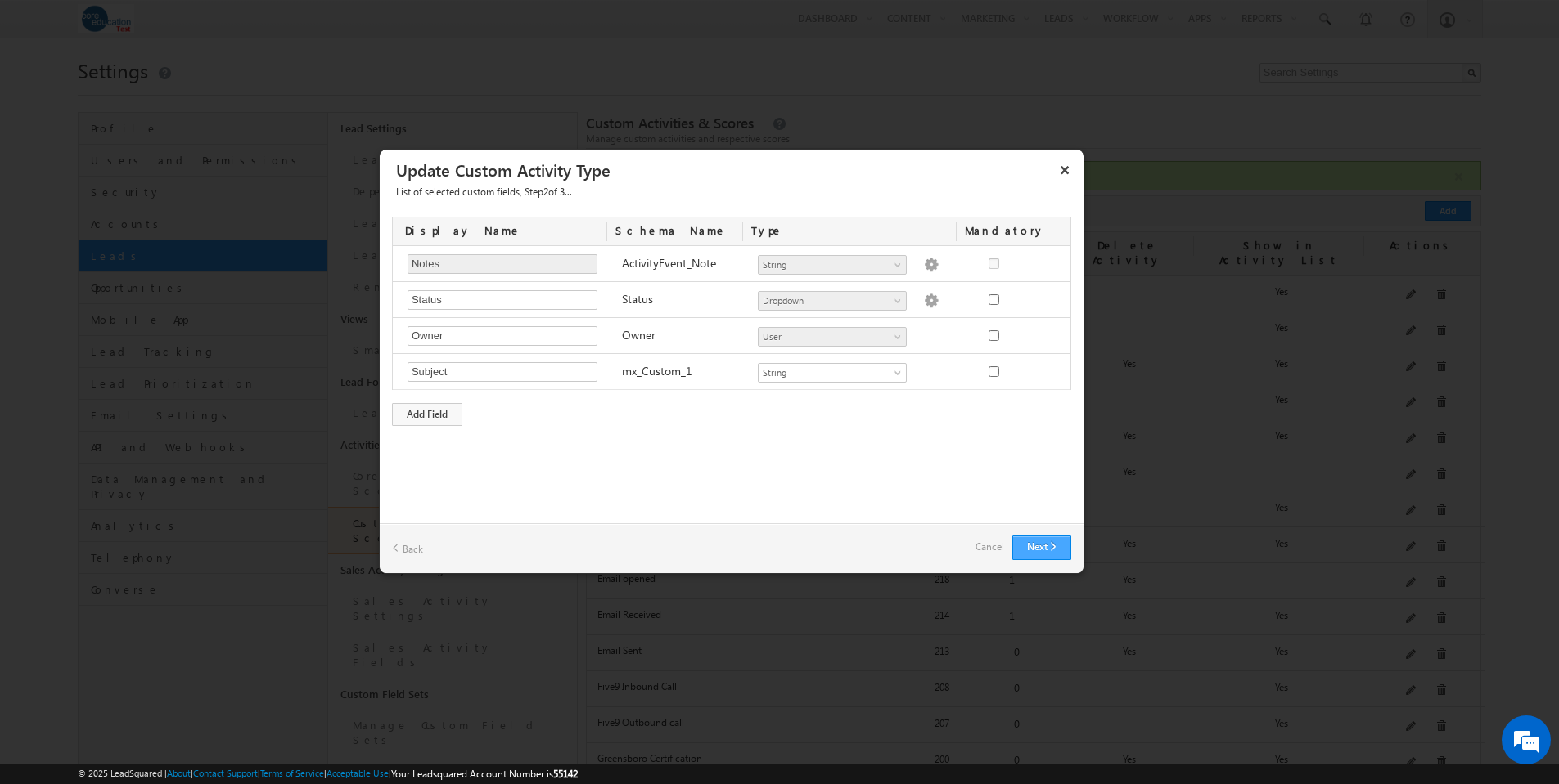
click at [1043, 547] on button "Next" at bounding box center [1042, 547] width 59 height 24
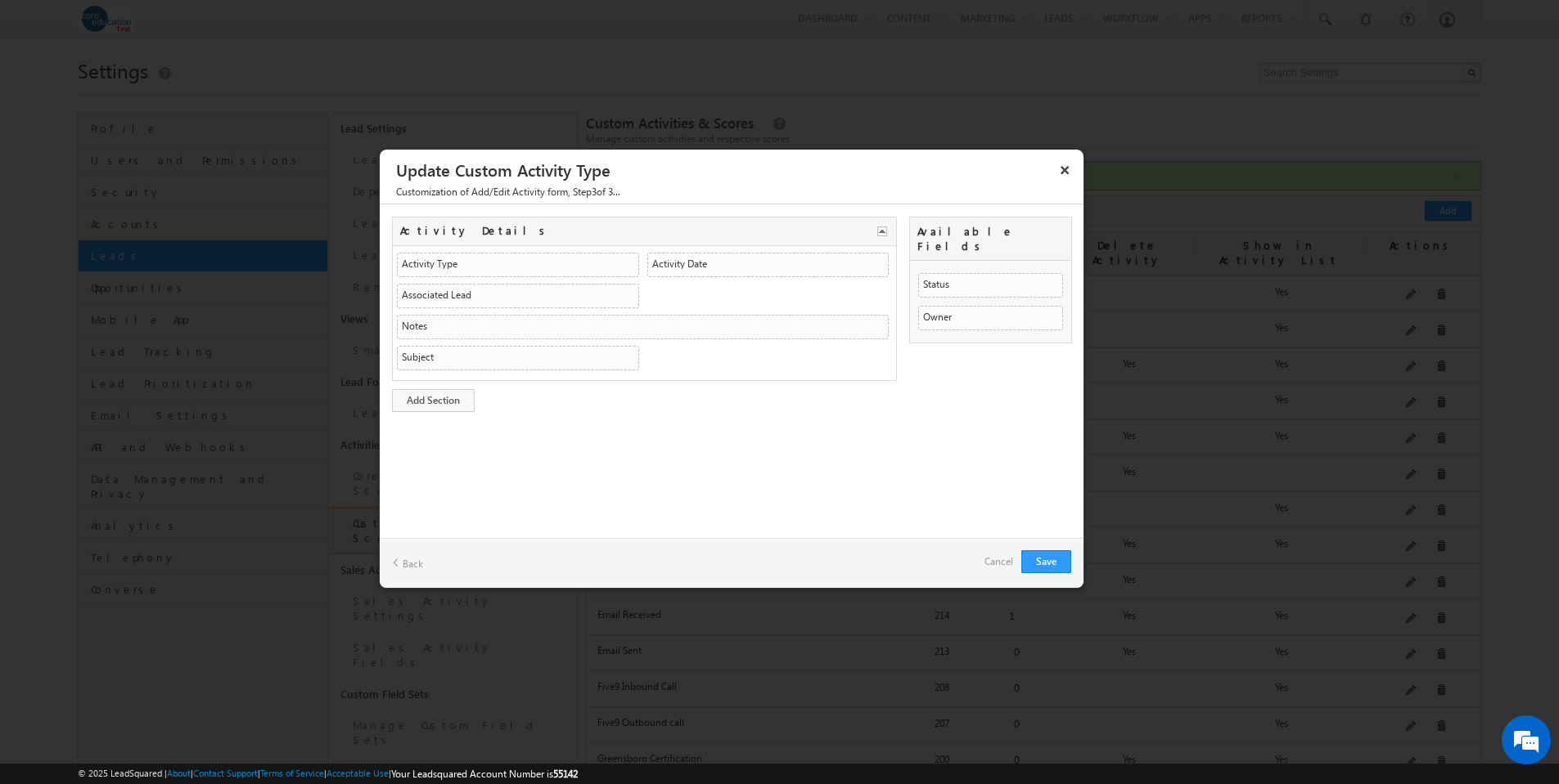
click at [1043, 547] on div "Save Back Cancel" at bounding box center [731, 563] width 704 height 50
click at [1054, 560] on button "Save" at bounding box center [1046, 562] width 50 height 23
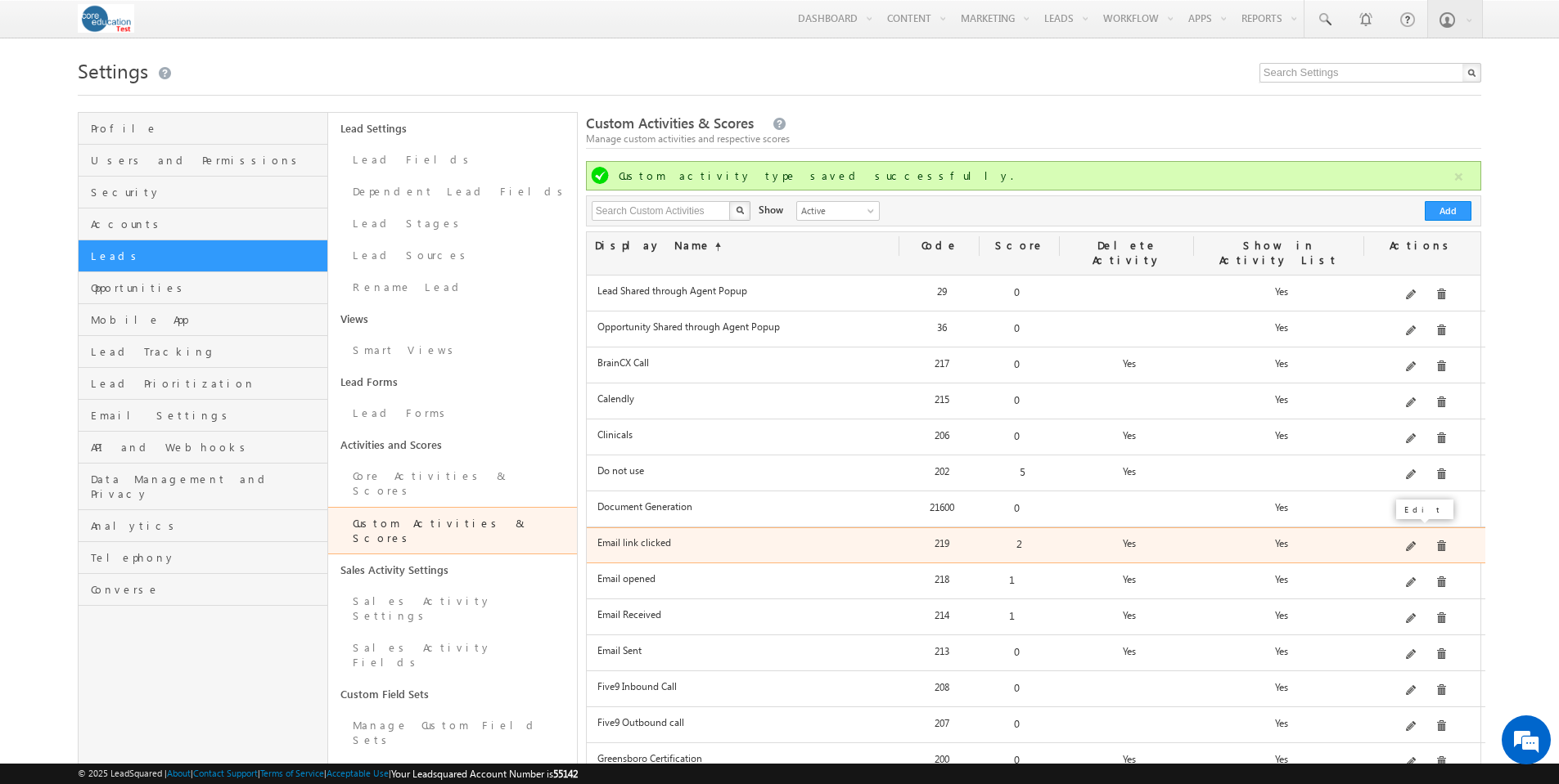
click at [1418, 542] on span at bounding box center [1412, 548] width 13 height 13
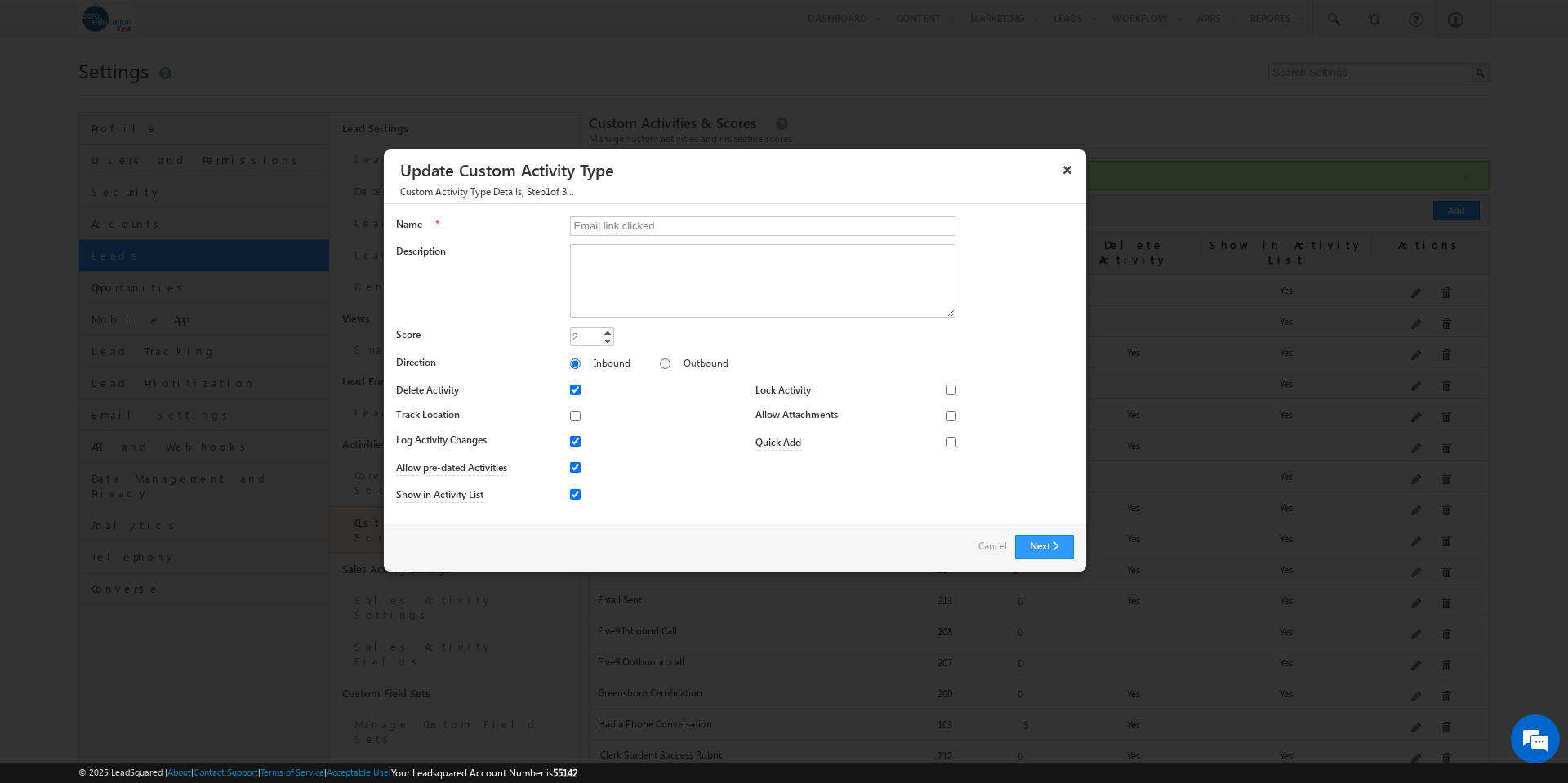
click at [996, 547] on link "Cancel" at bounding box center [992, 546] width 29 height 23
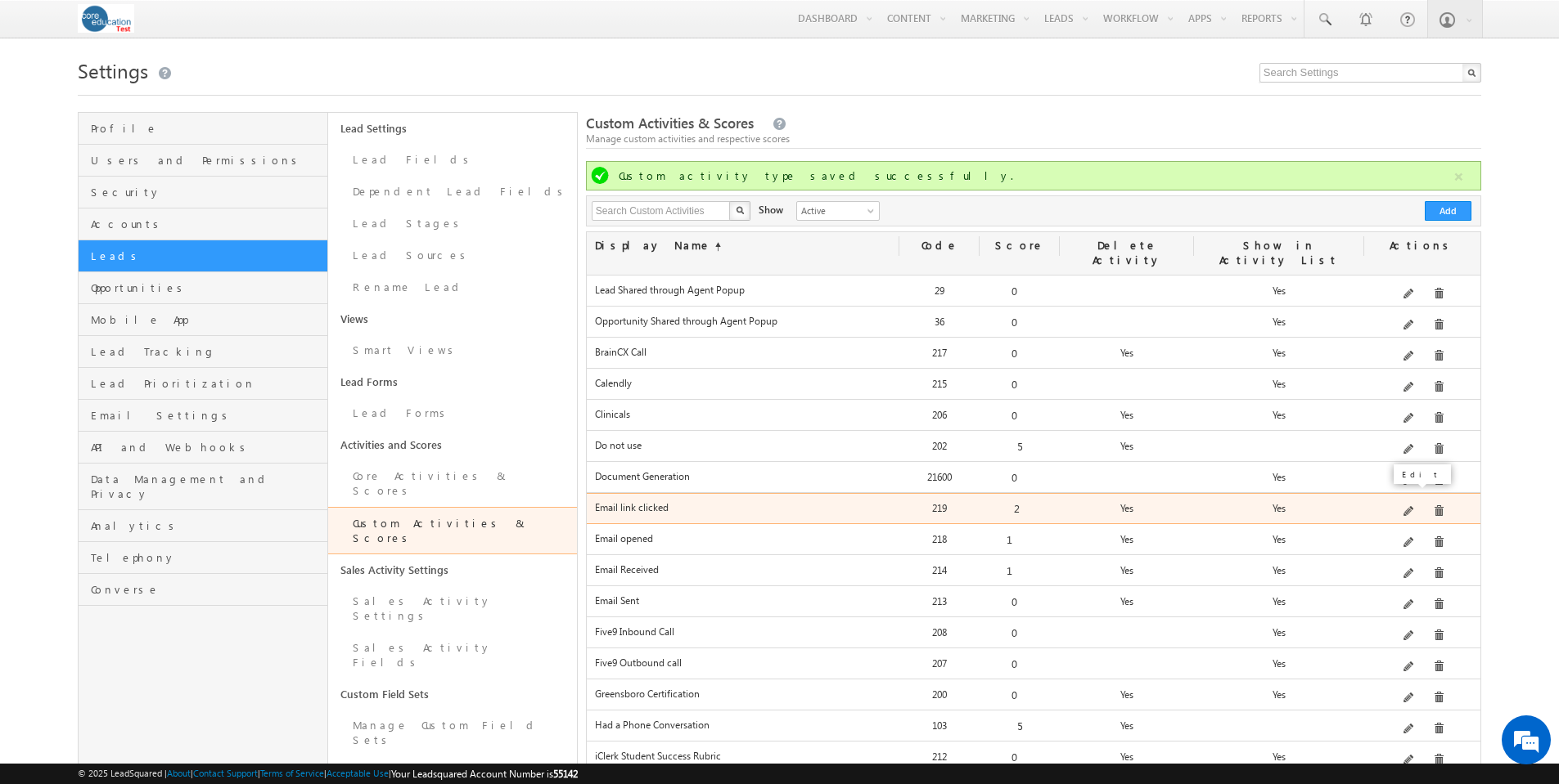
click at [1412, 506] on span at bounding box center [1410, 512] width 13 height 13
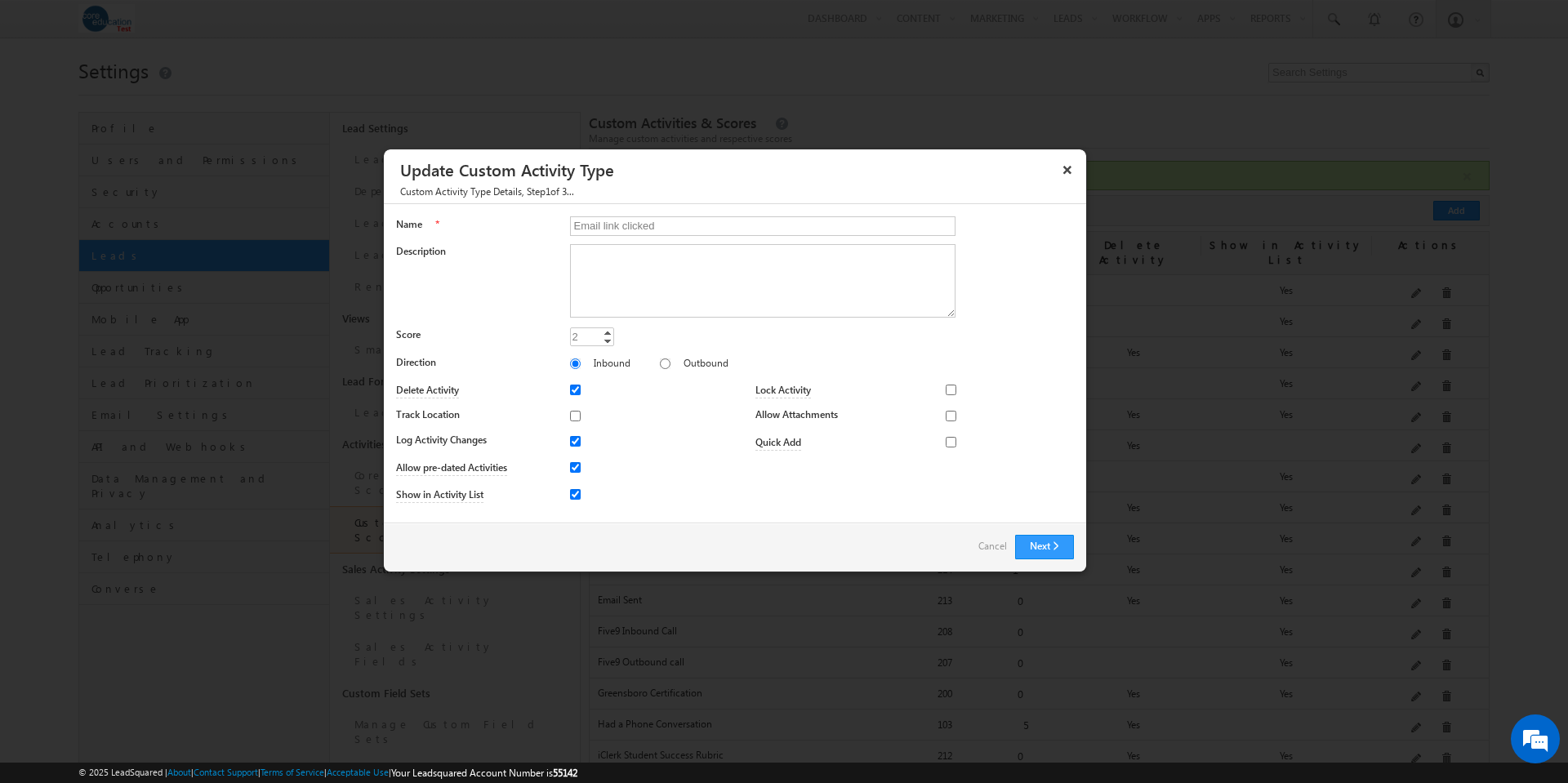
click at [997, 544] on link "Cancel" at bounding box center [992, 546] width 29 height 23
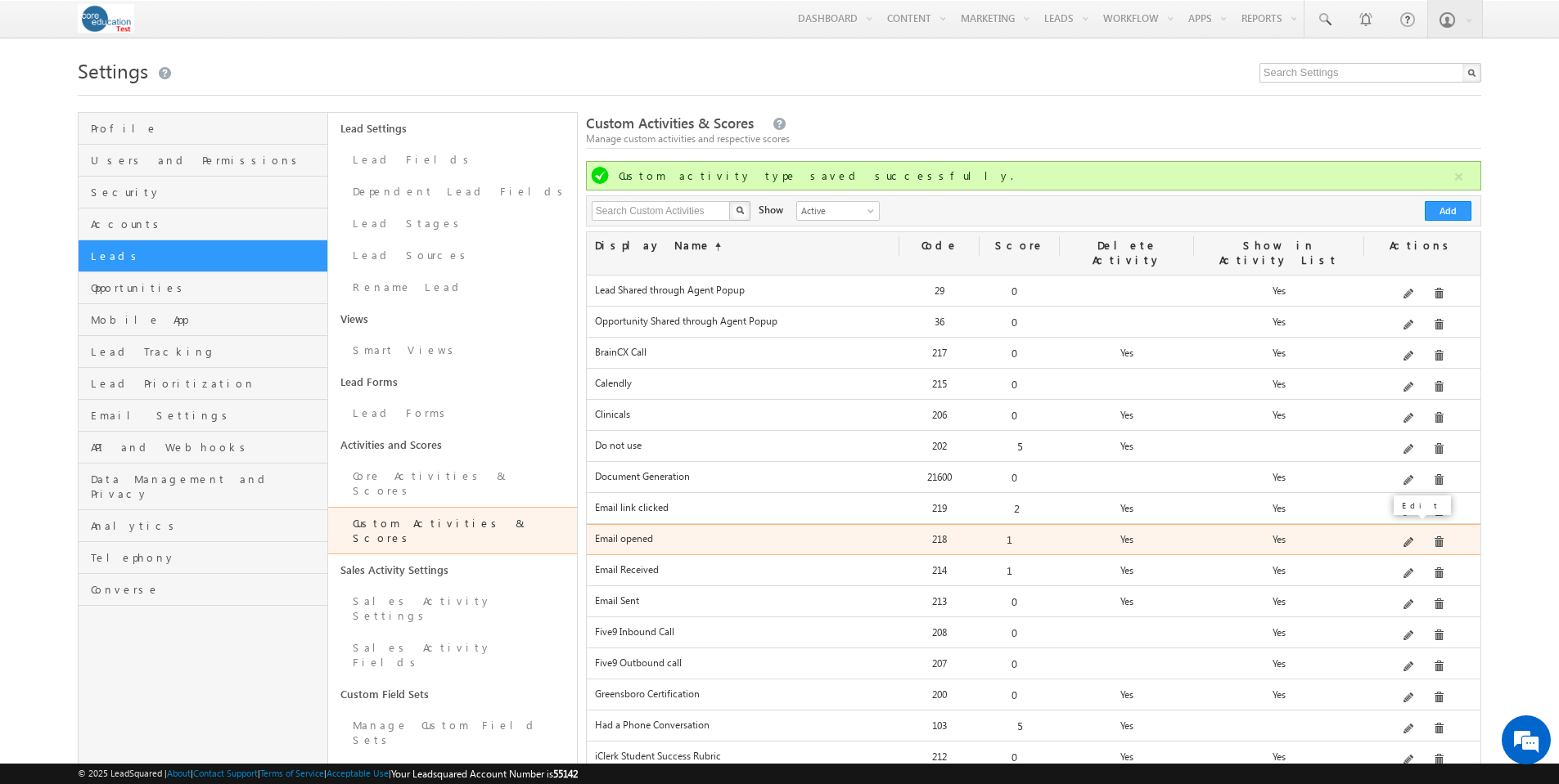
click at [1414, 537] on span at bounding box center [1410, 544] width 13 height 13
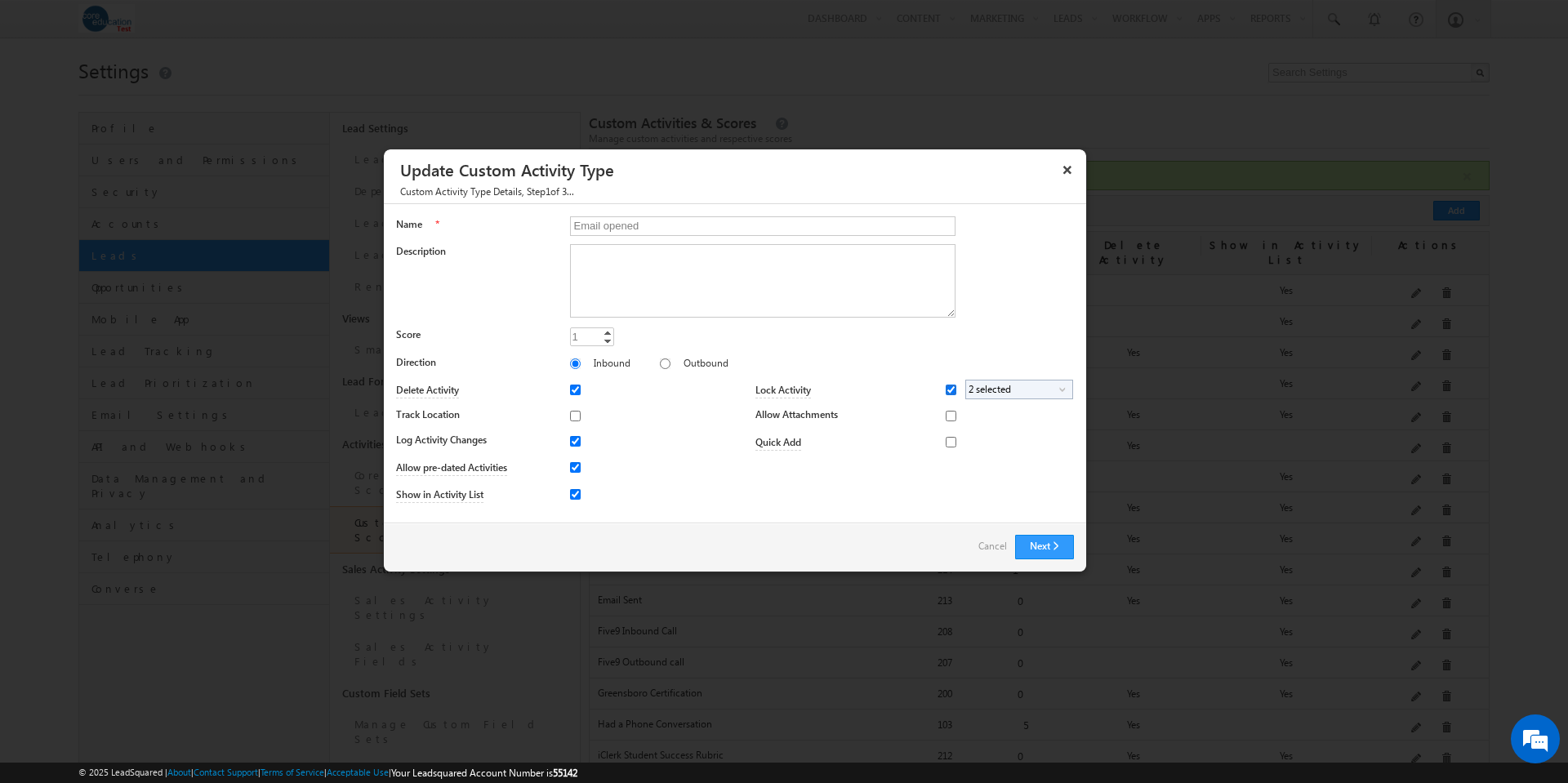
click at [949, 390] on input "Lock Activity" at bounding box center [950, 390] width 11 height 11
checkbox input "false"
click at [1059, 546] on button "Next" at bounding box center [1044, 546] width 59 height 24
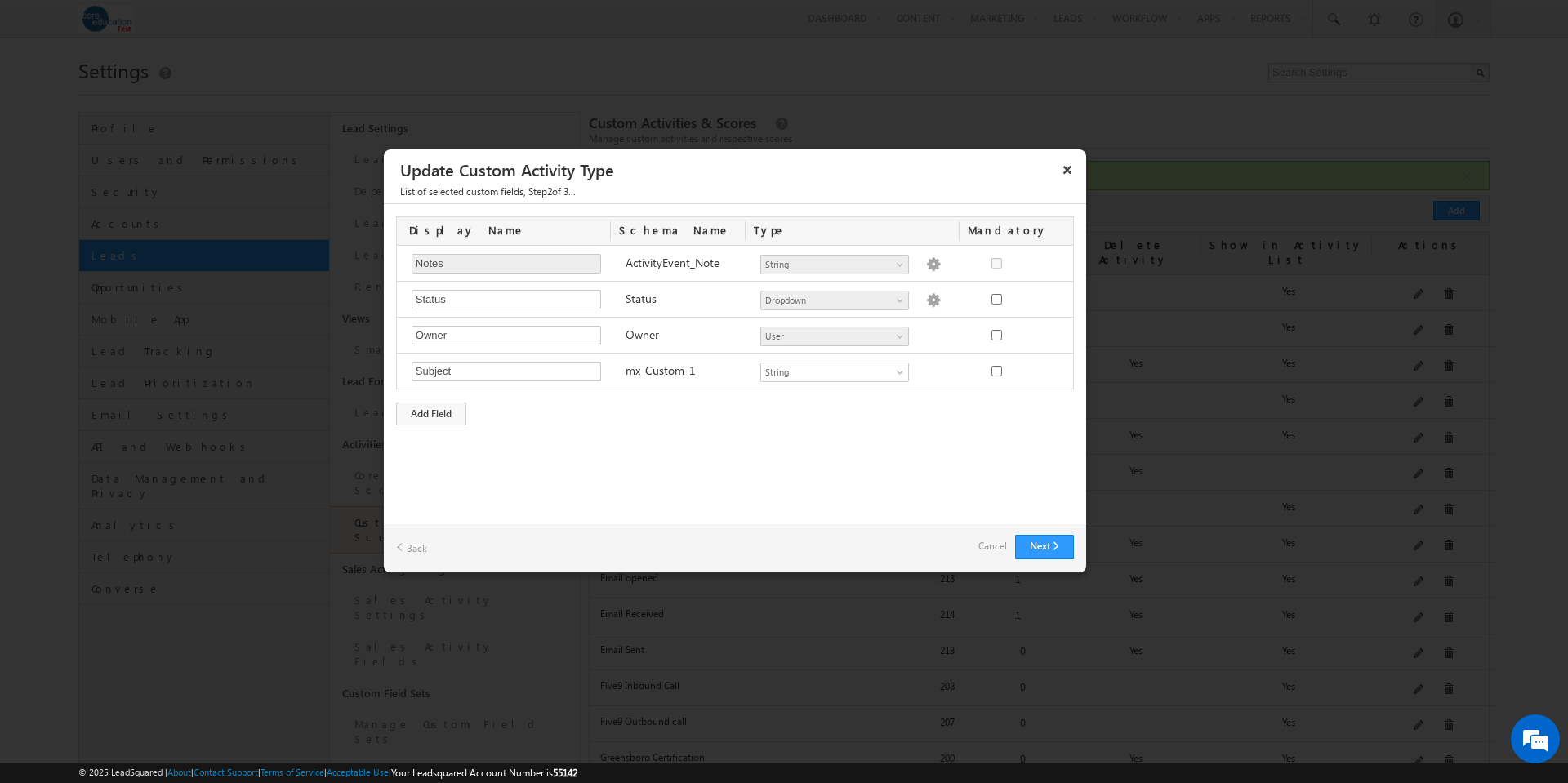
click at [1059, 546] on button "Next" at bounding box center [1044, 546] width 59 height 24
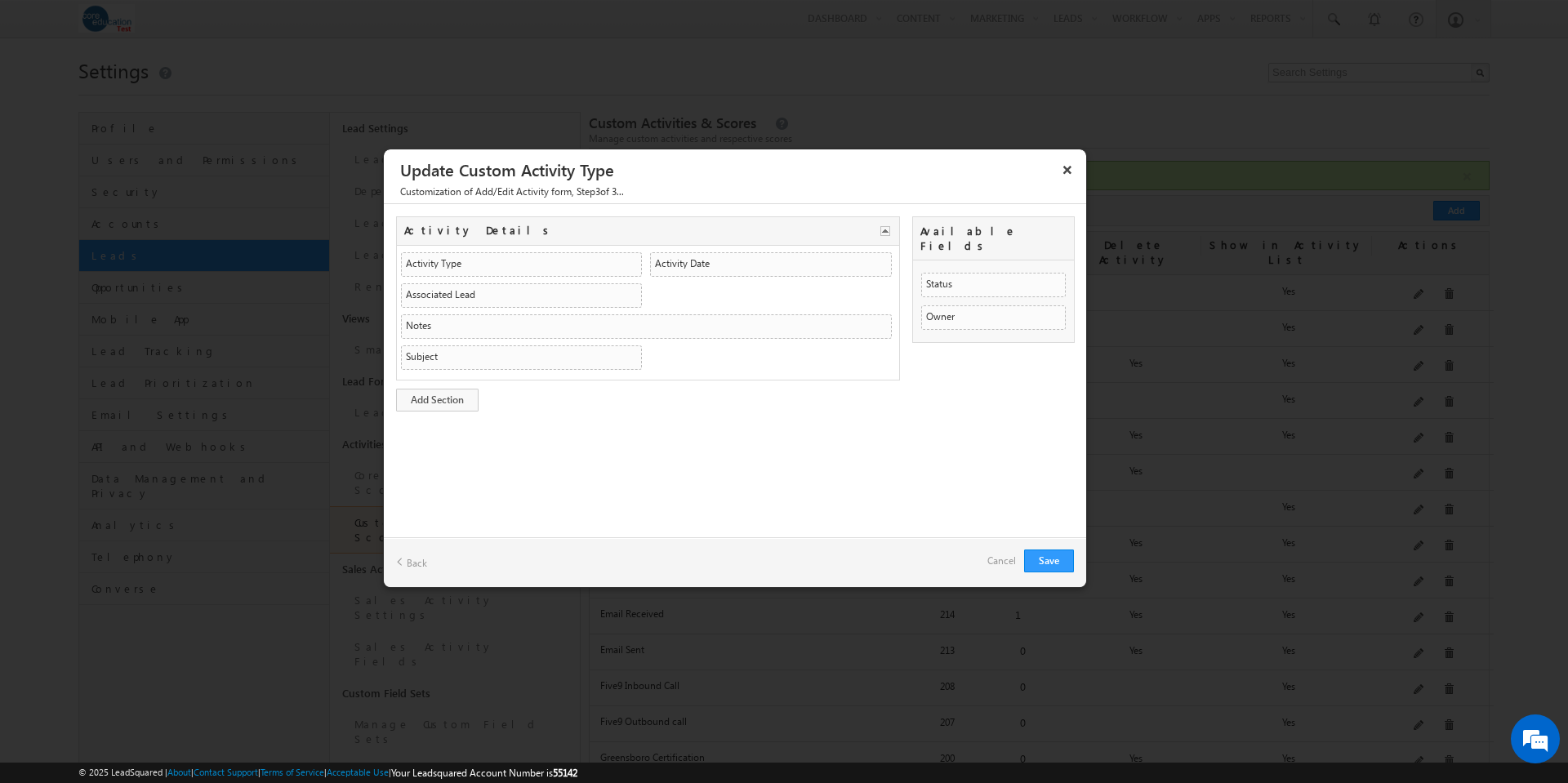
click at [1059, 546] on div "Save Back Cancel" at bounding box center [734, 562] width 702 height 50
click at [1059, 557] on button "Save" at bounding box center [1049, 562] width 50 height 23
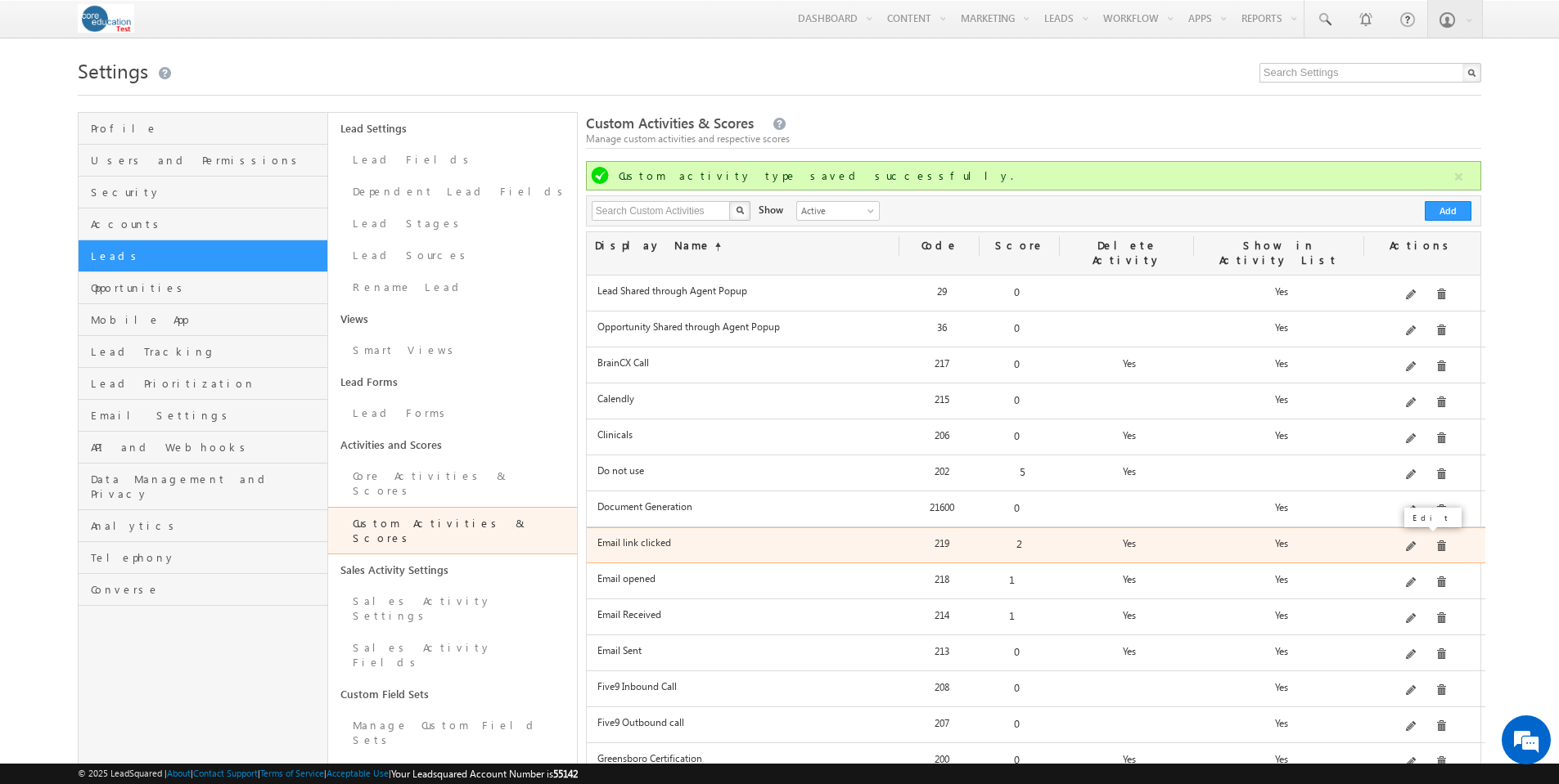
click at [1413, 542] on span at bounding box center [1412, 548] width 13 height 13
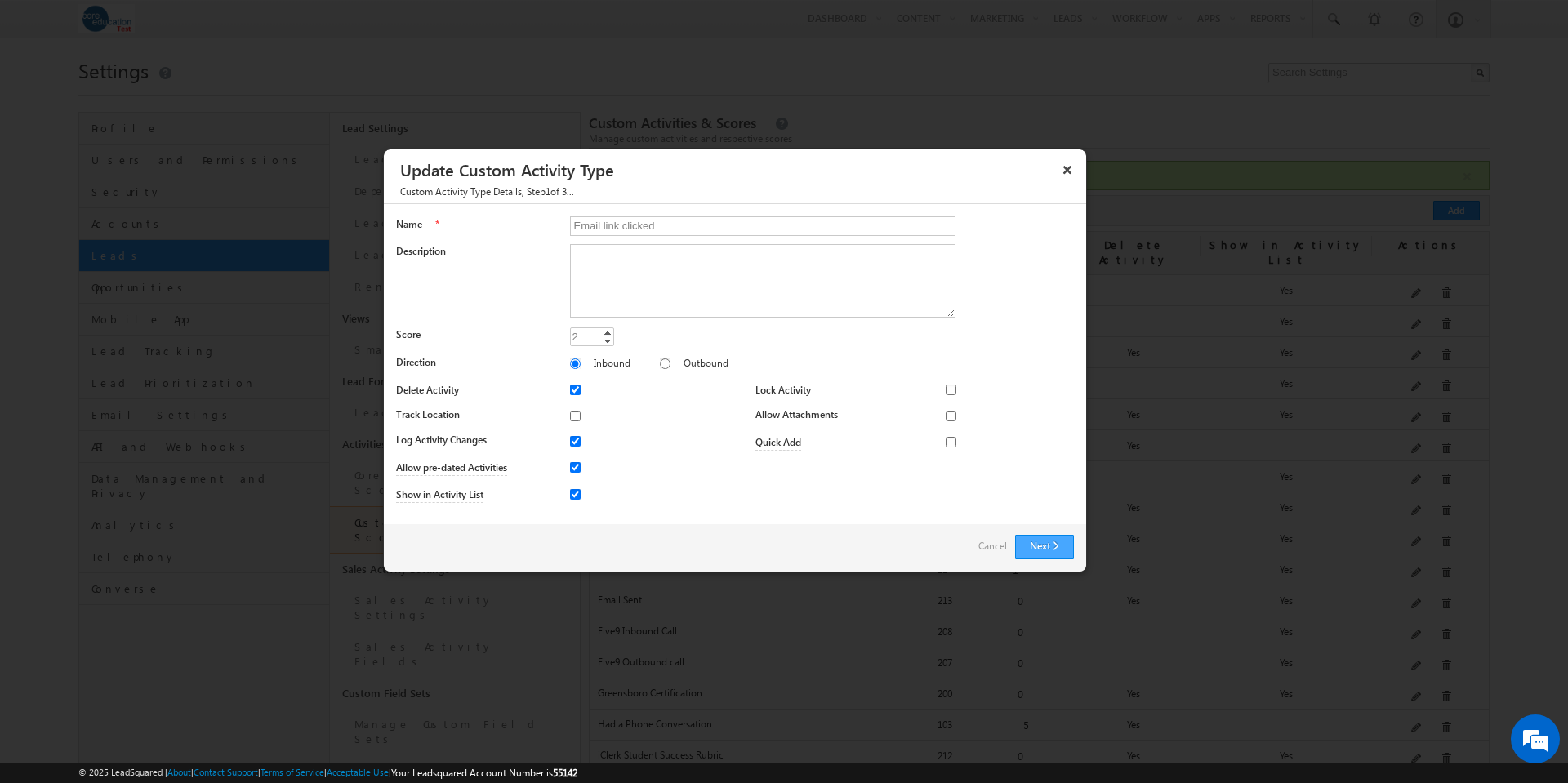
click at [1047, 543] on button "Next" at bounding box center [1044, 546] width 59 height 24
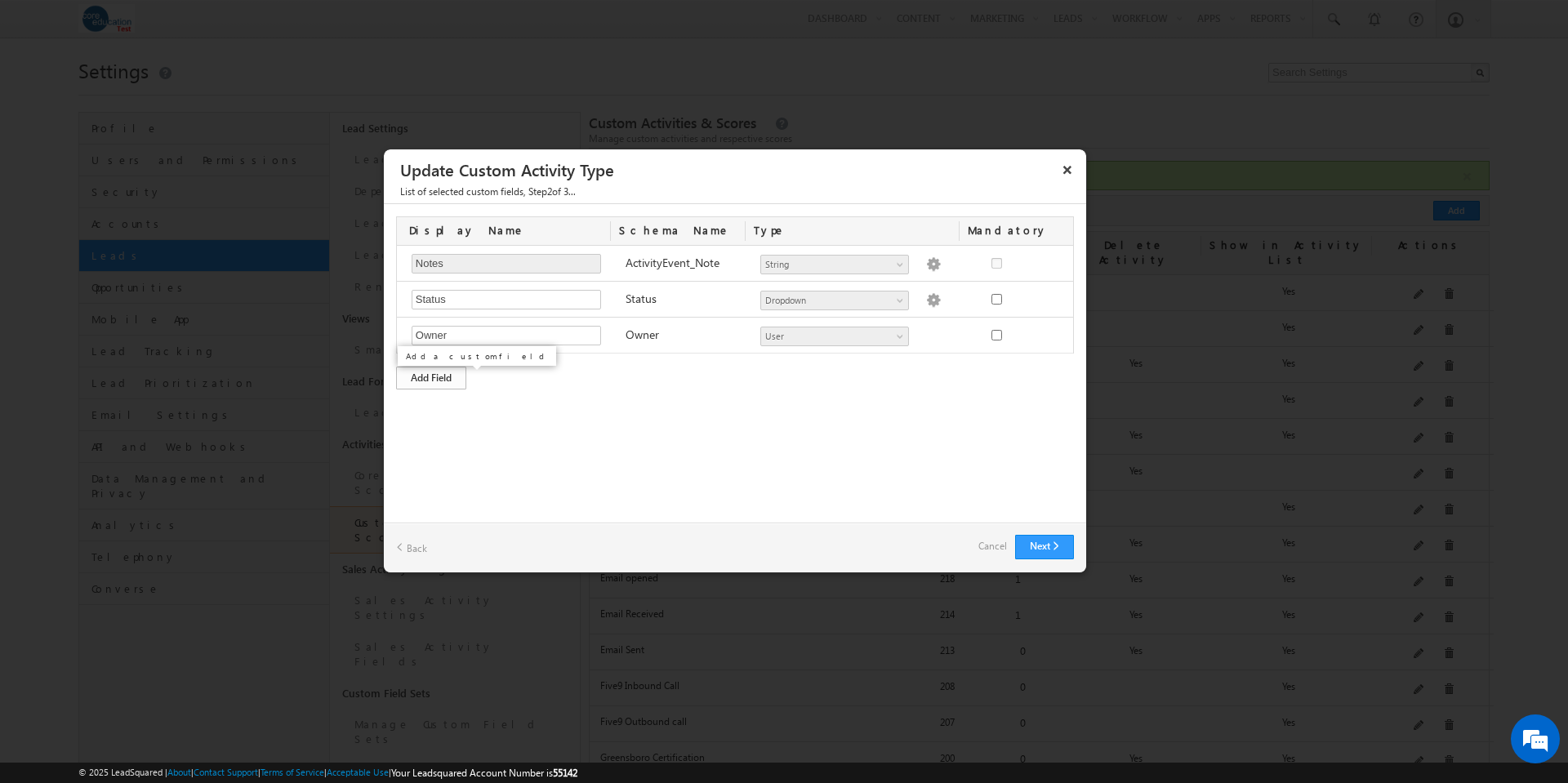
click at [443, 378] on div "Add Field" at bounding box center [431, 379] width 71 height 23
type input "Link URL"
click at [436, 413] on div "Add Field" at bounding box center [431, 414] width 71 height 23
type input "Canvas Step Name"
click at [718, 451] on div "Display Name Schema Name Type Mandatory Notes Required Field ActivityEvent_Note…" at bounding box center [734, 339] width 702 height 270
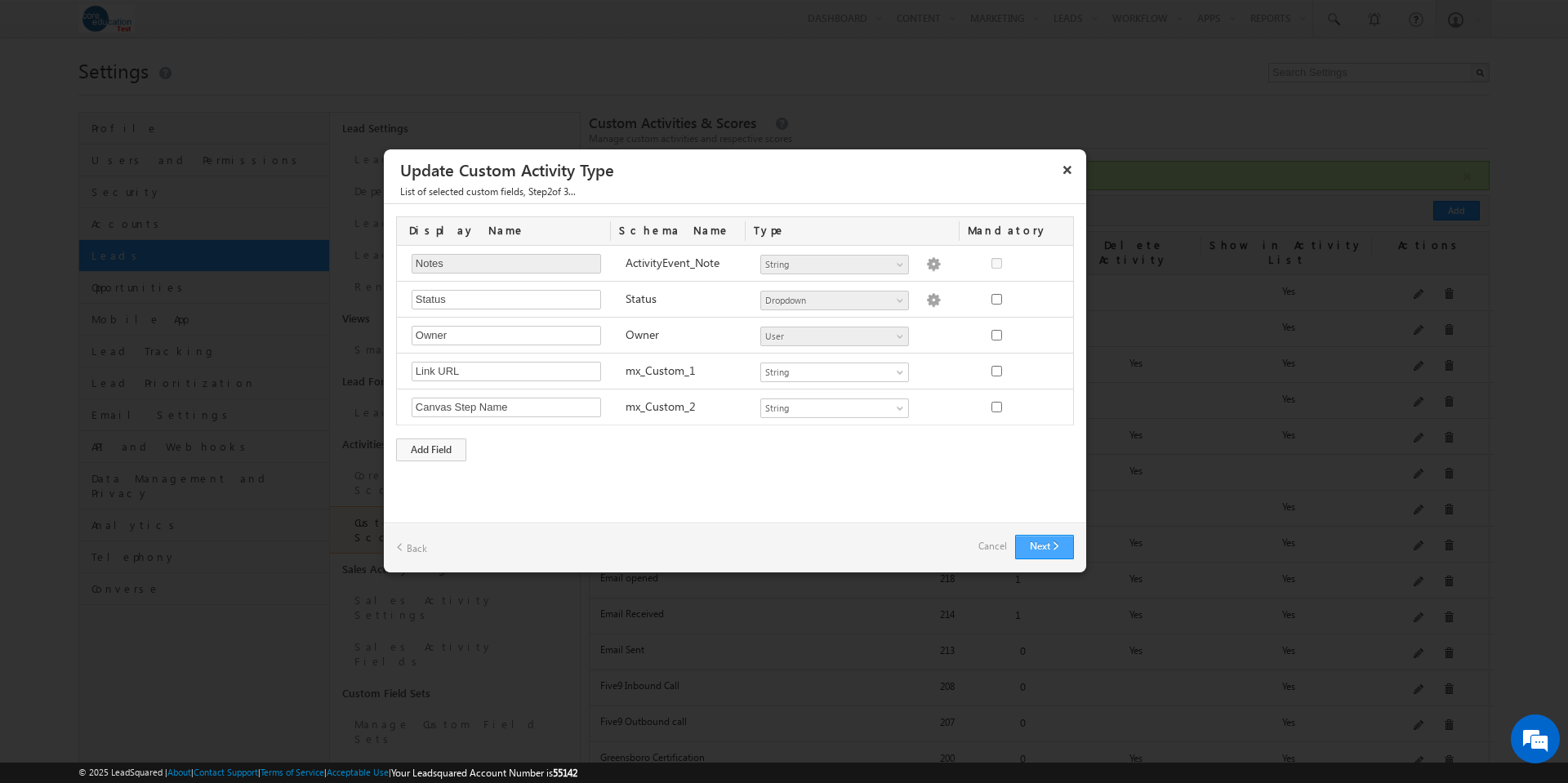
click at [1051, 545] on button "Next" at bounding box center [1044, 546] width 59 height 24
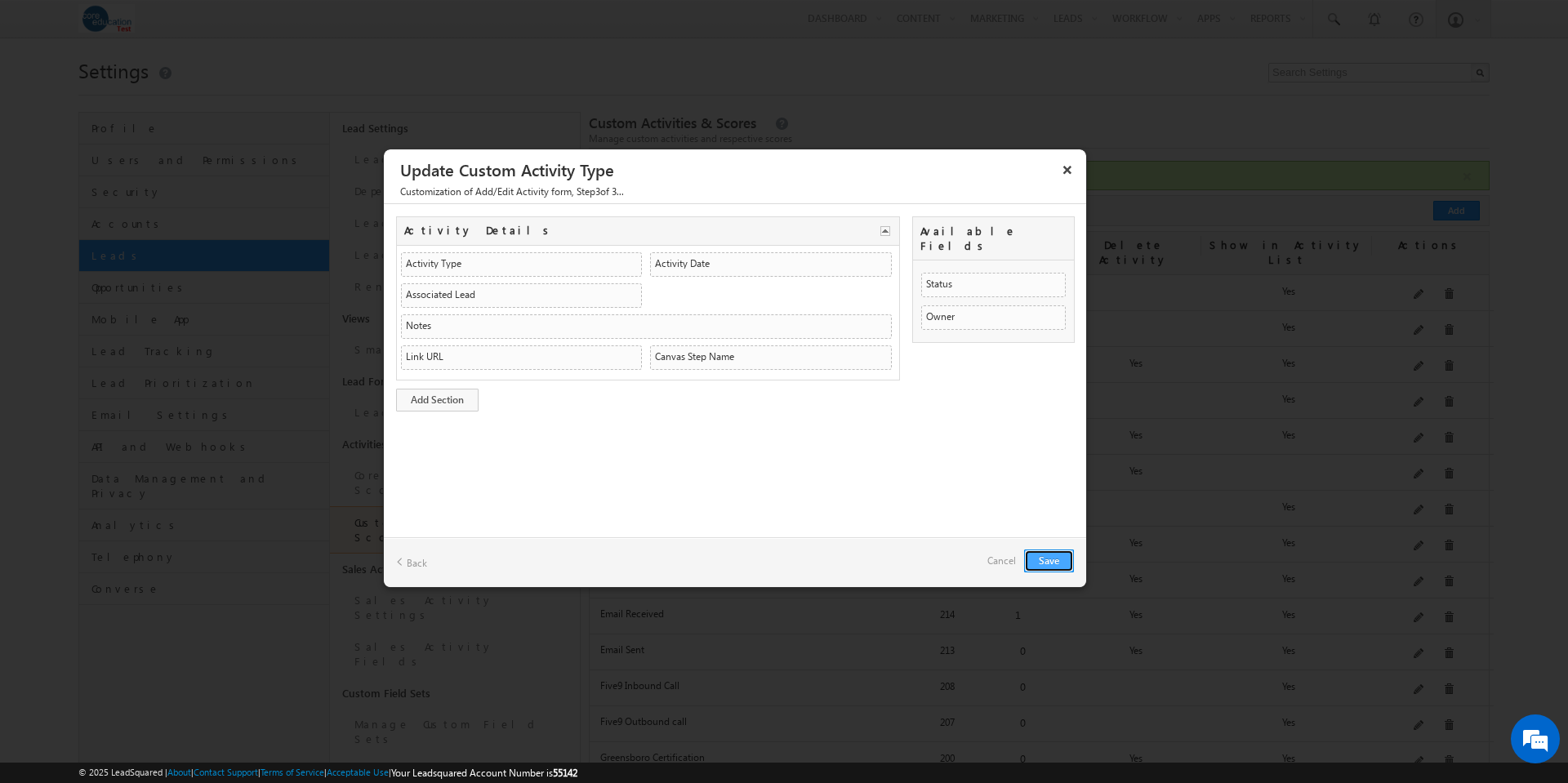
click at [1056, 555] on button "Save" at bounding box center [1049, 562] width 50 height 23
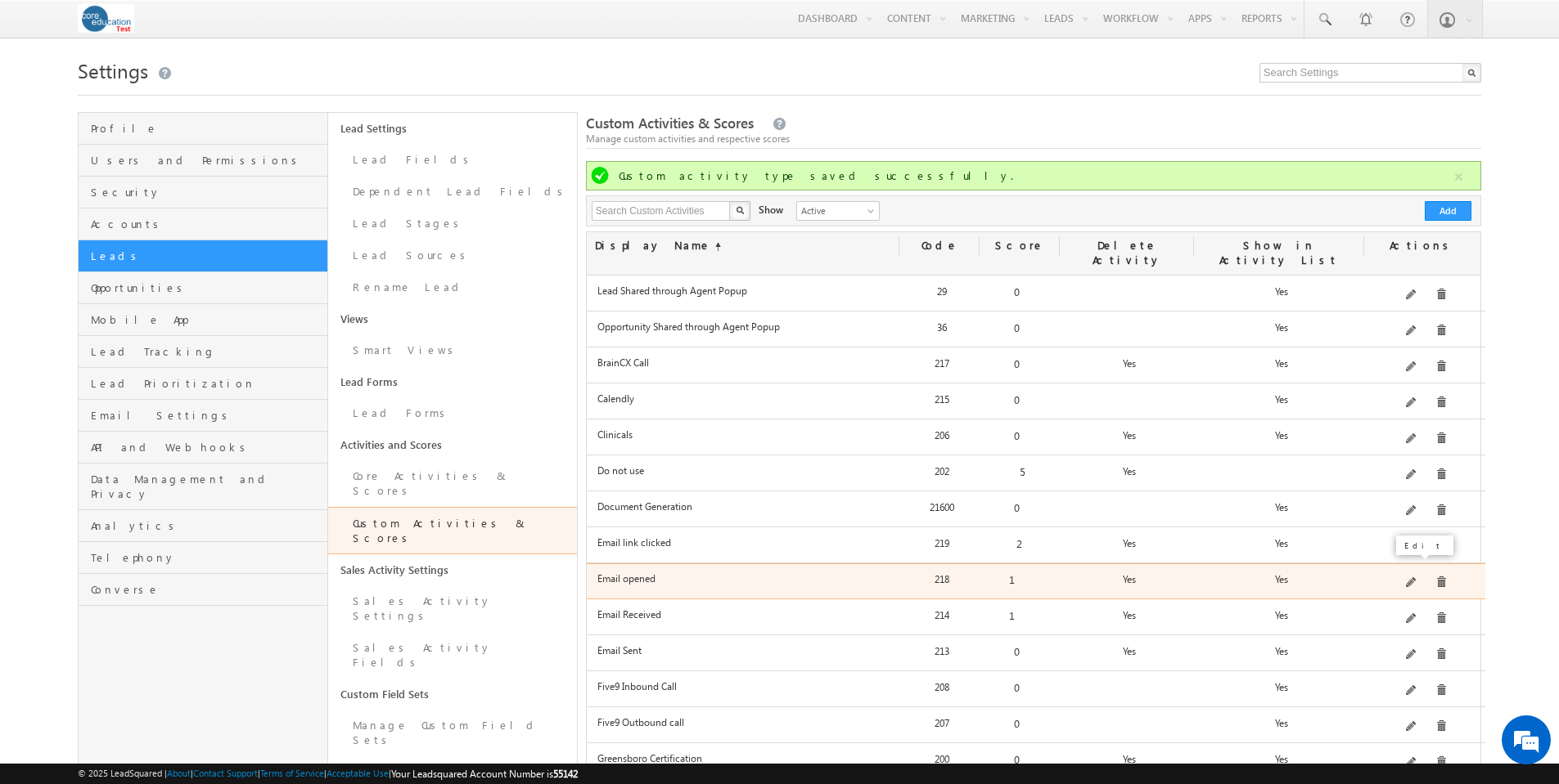
click at [1416, 577] on span at bounding box center [1412, 584] width 13 height 13
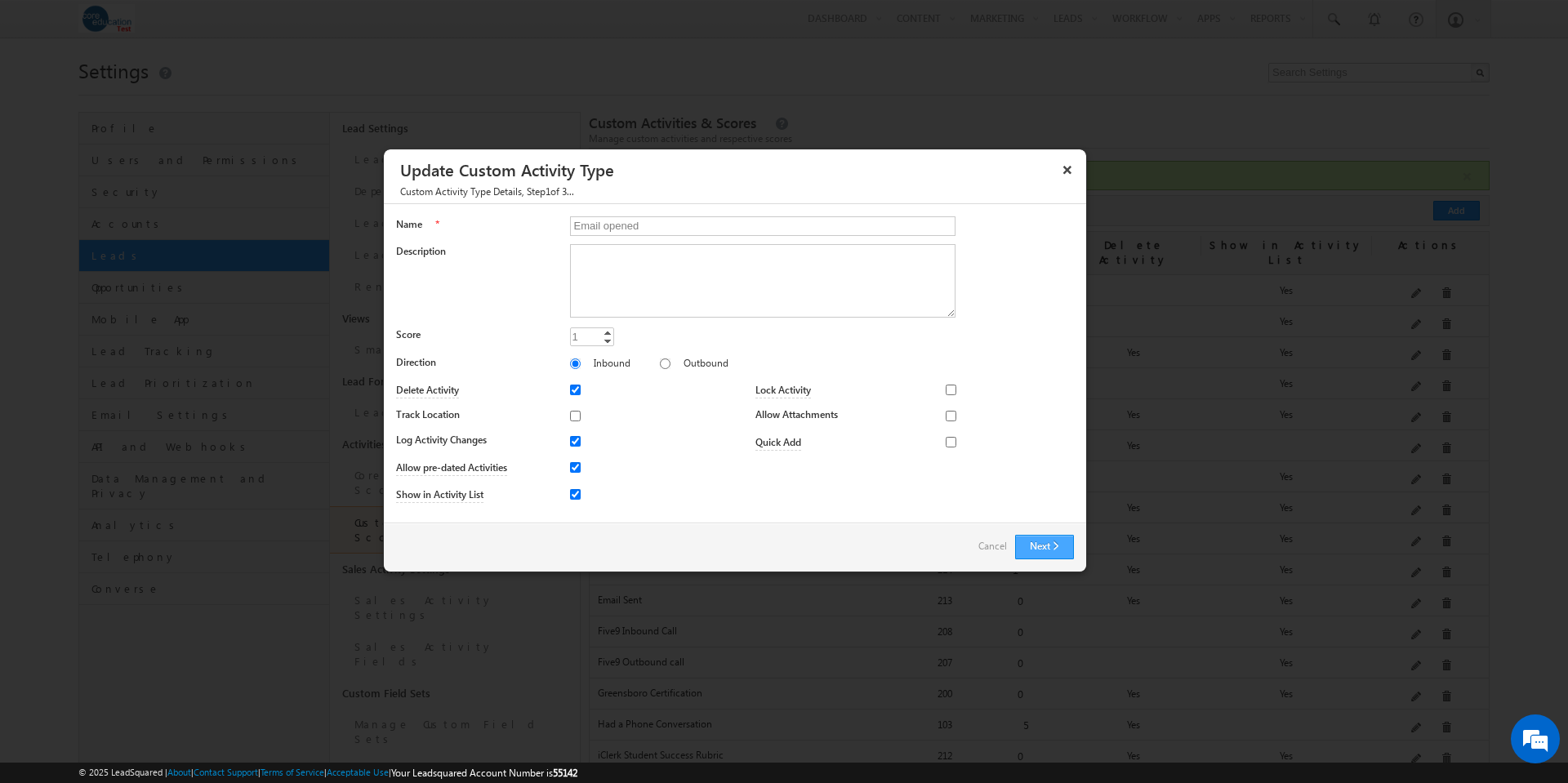
click at [1044, 543] on button "Next" at bounding box center [1044, 546] width 59 height 24
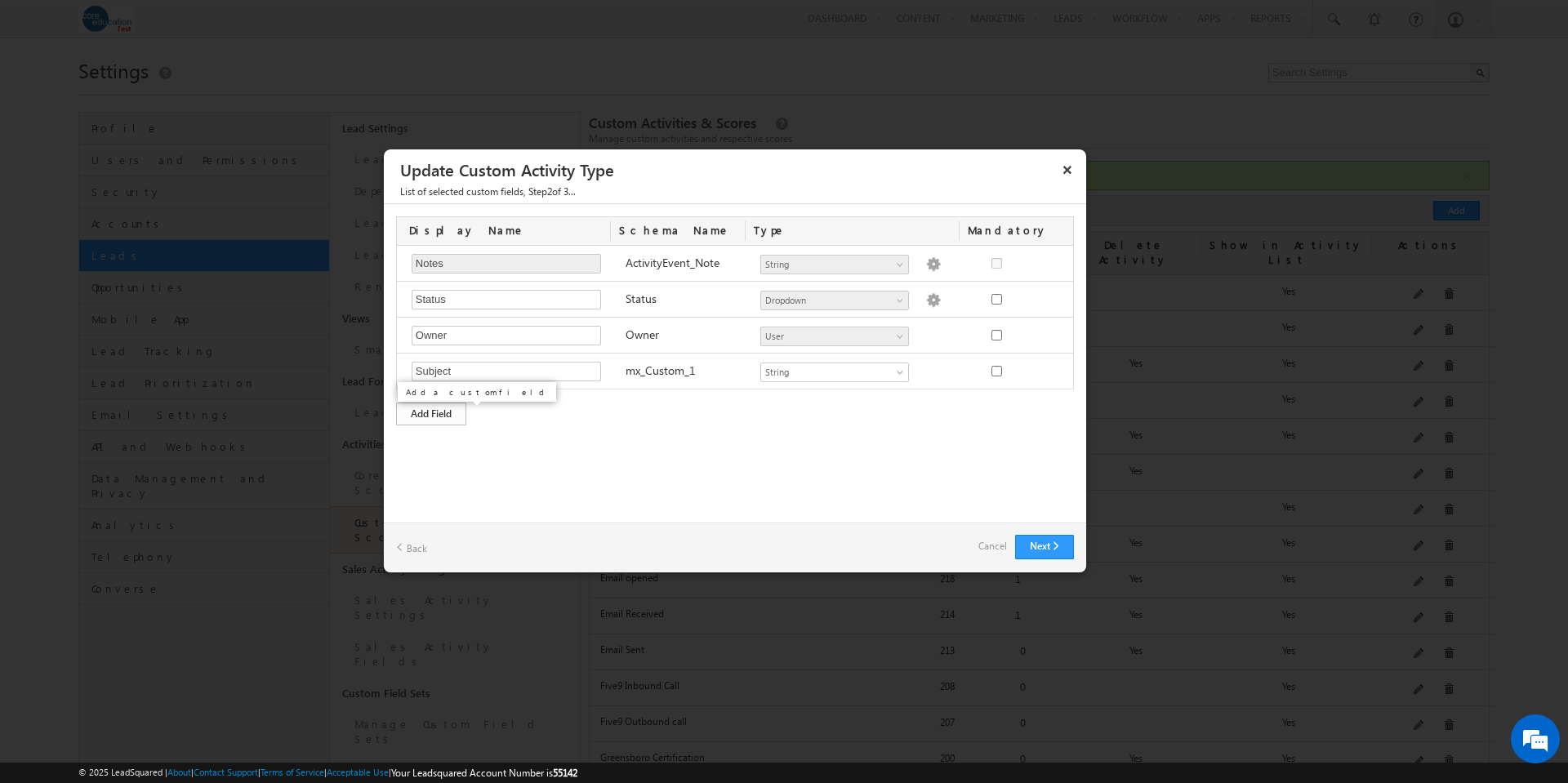
click at [449, 418] on div "Add Field" at bounding box center [431, 414] width 71 height 23
type input "Canvas Step Name"
click at [1053, 542] on button "Next" at bounding box center [1044, 546] width 59 height 24
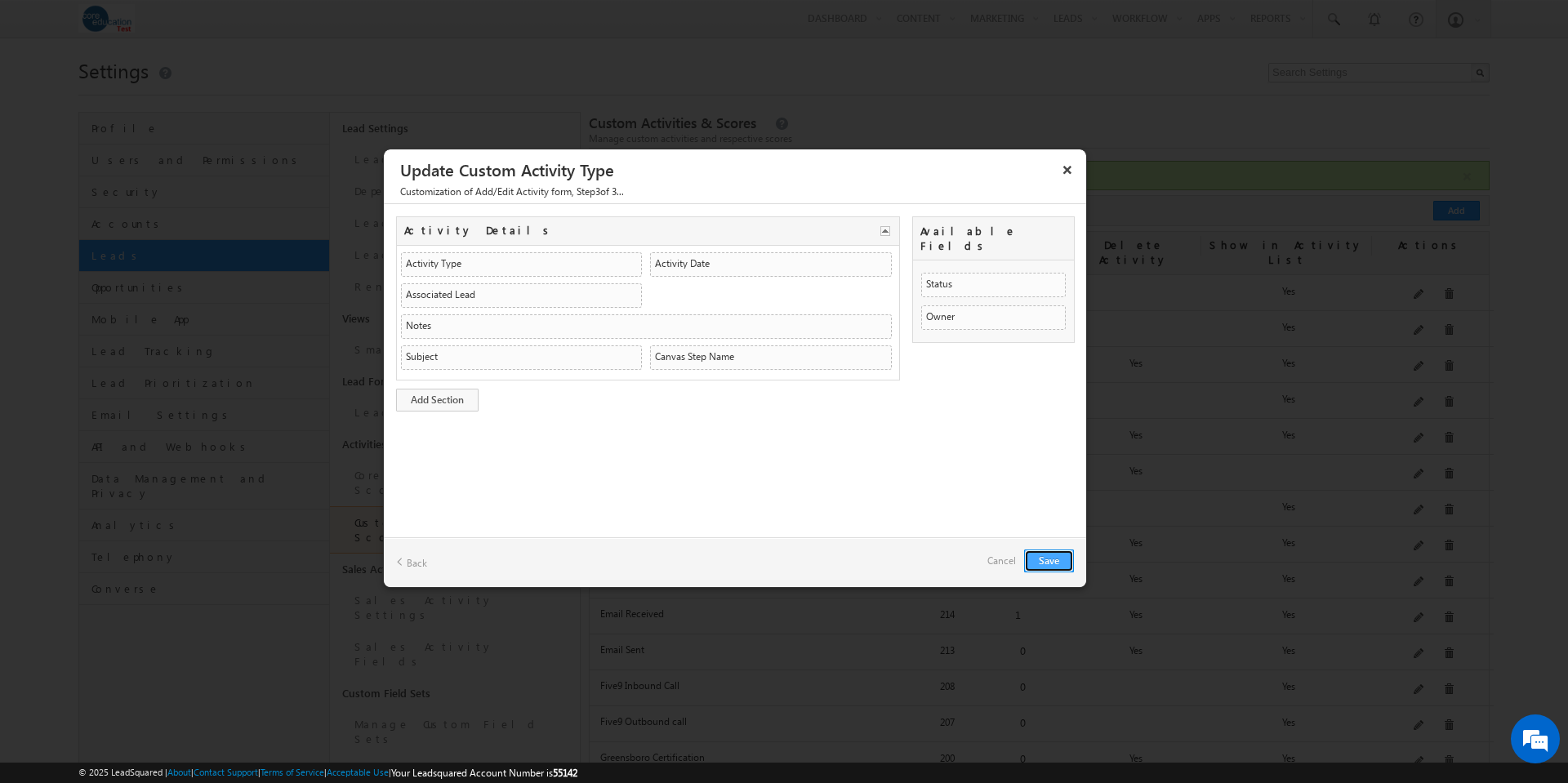
click at [1055, 561] on button "Save" at bounding box center [1049, 562] width 50 height 23
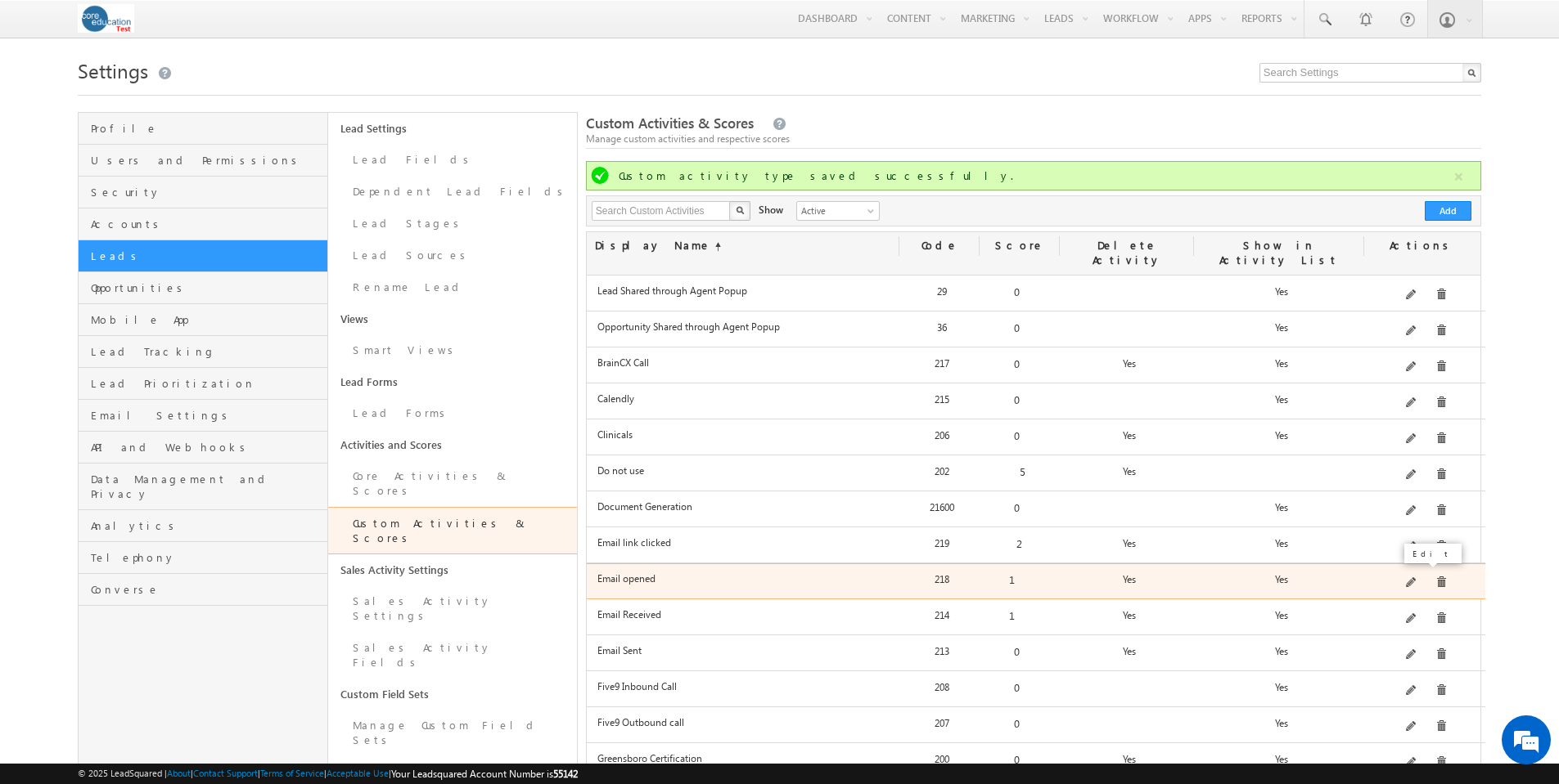
click at [1417, 577] on span at bounding box center [1412, 584] width 13 height 13
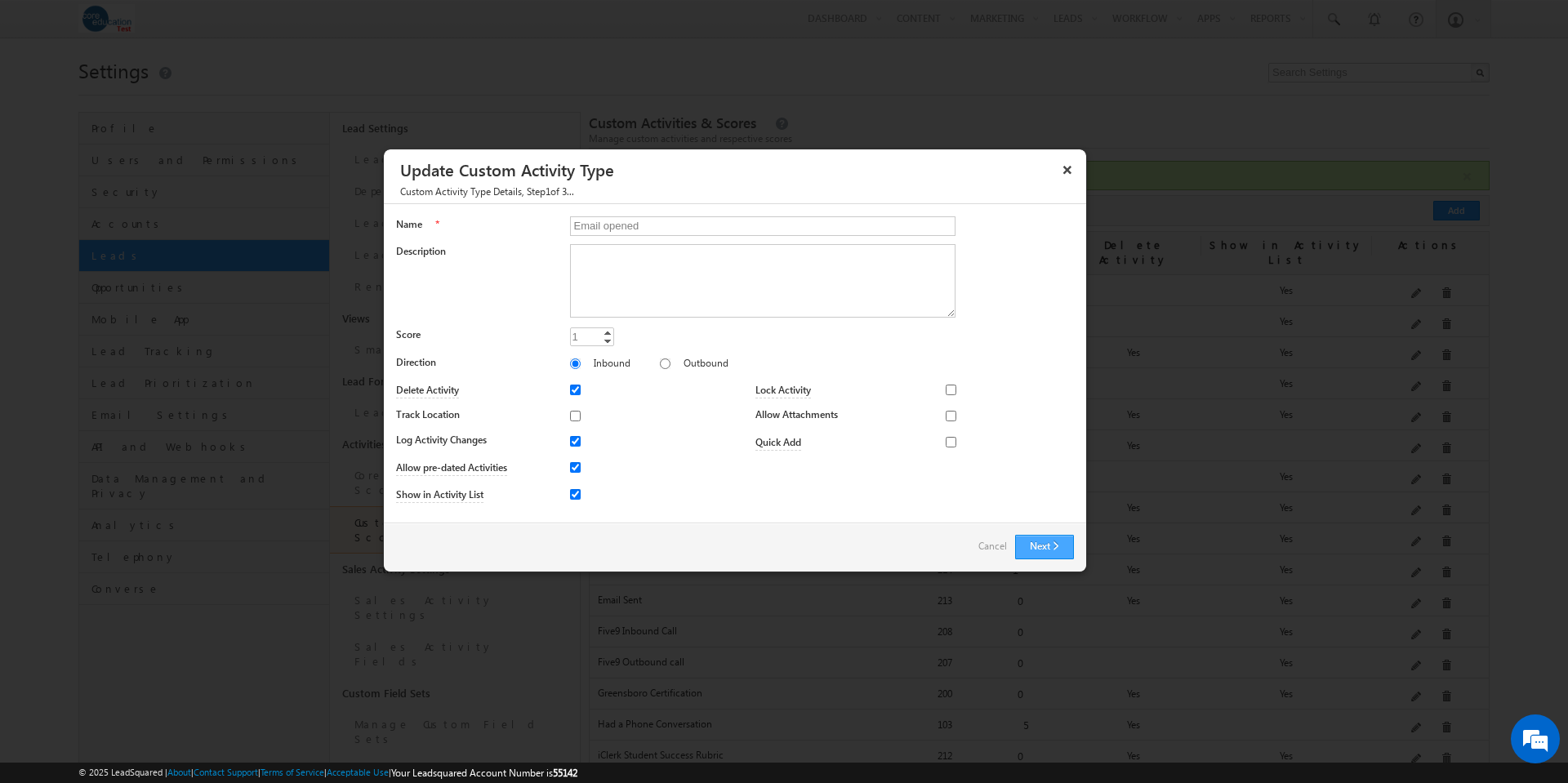
click at [1030, 548] on button "Next" at bounding box center [1044, 546] width 59 height 24
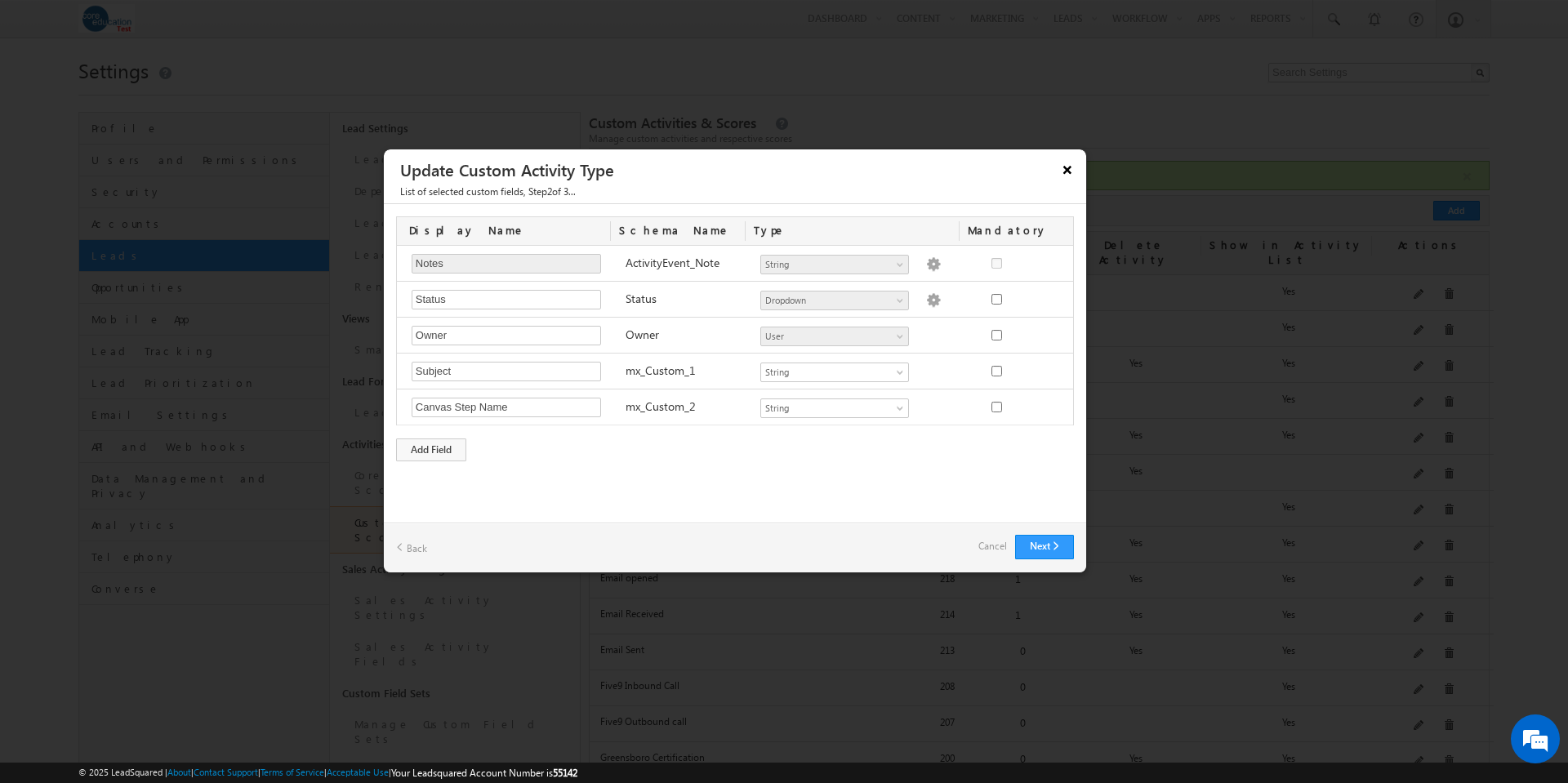
click at [1060, 170] on button "×" at bounding box center [1066, 170] width 26 height 29
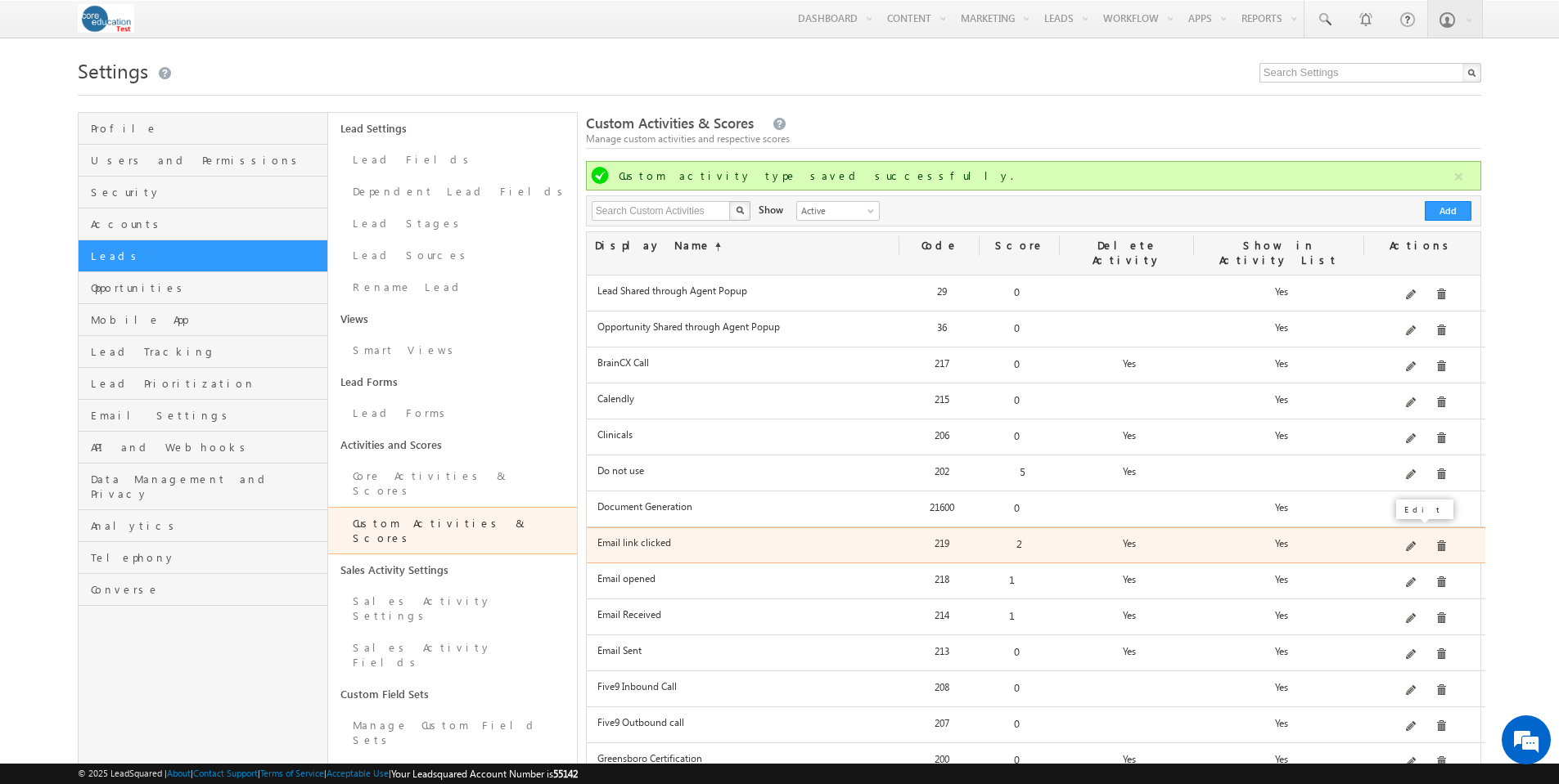
click at [1418, 542] on span at bounding box center [1412, 548] width 13 height 13
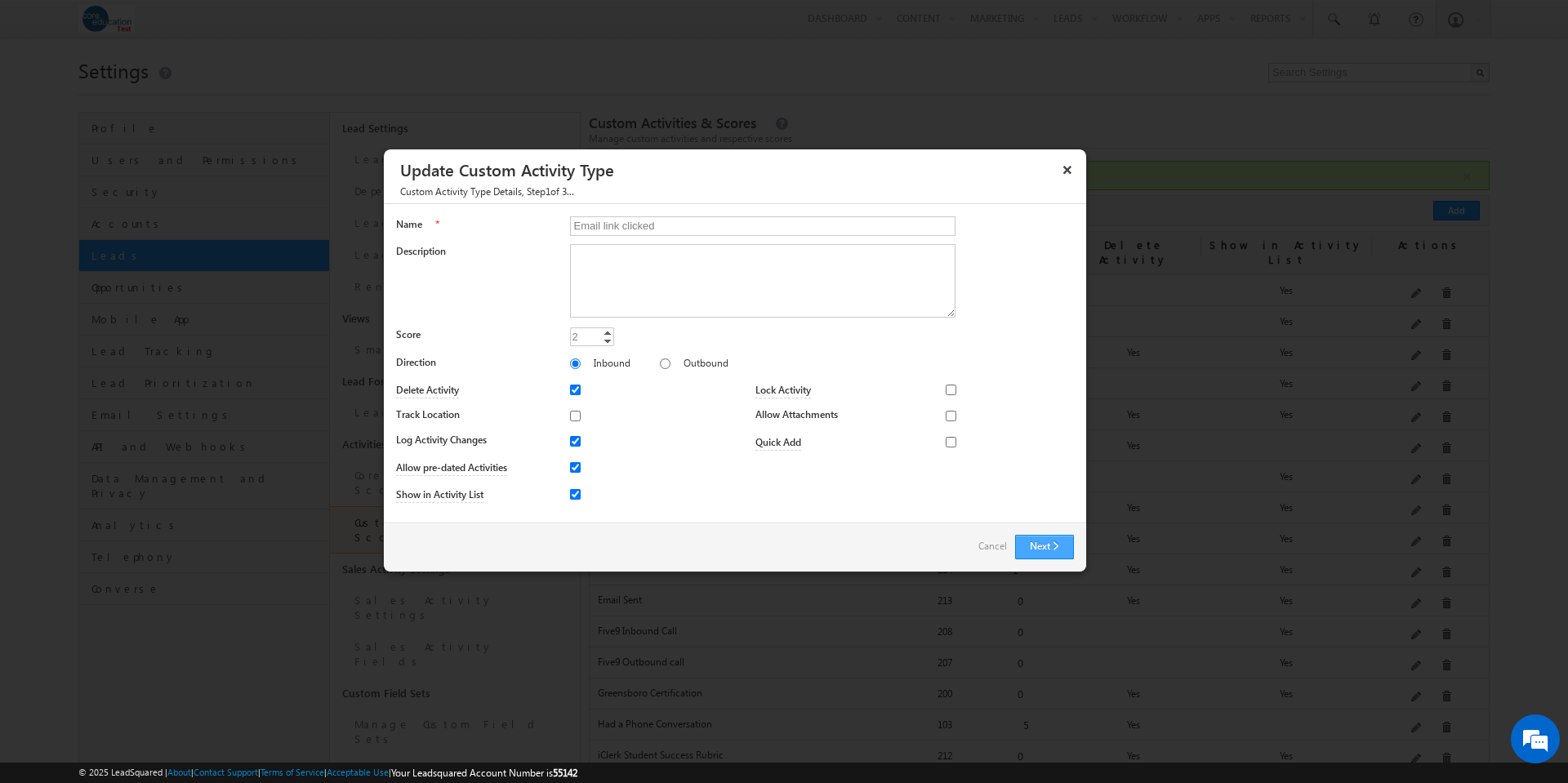
click at [1058, 556] on button "Next" at bounding box center [1044, 546] width 59 height 24
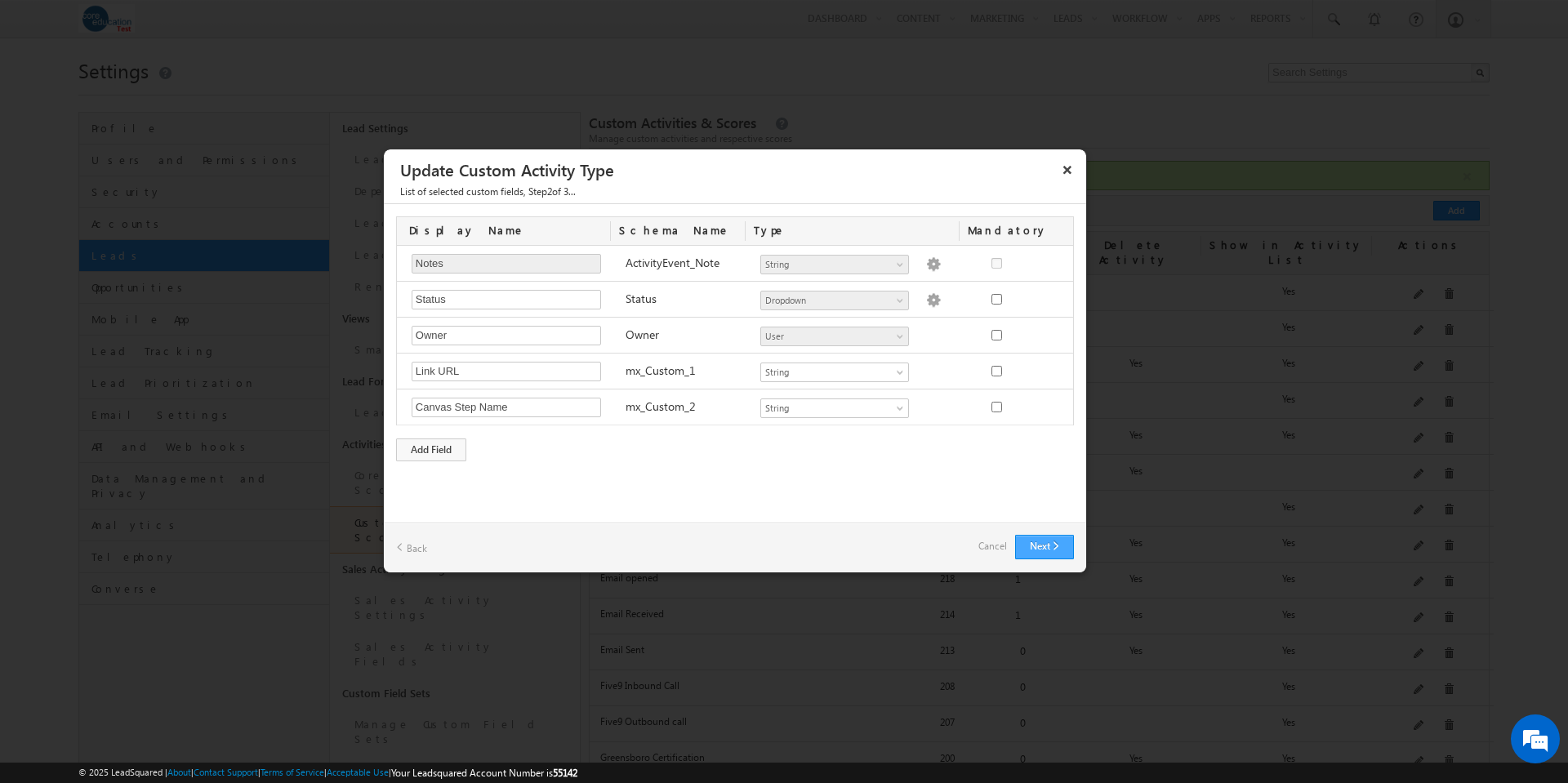
click at [1050, 544] on button "Next" at bounding box center [1044, 546] width 59 height 24
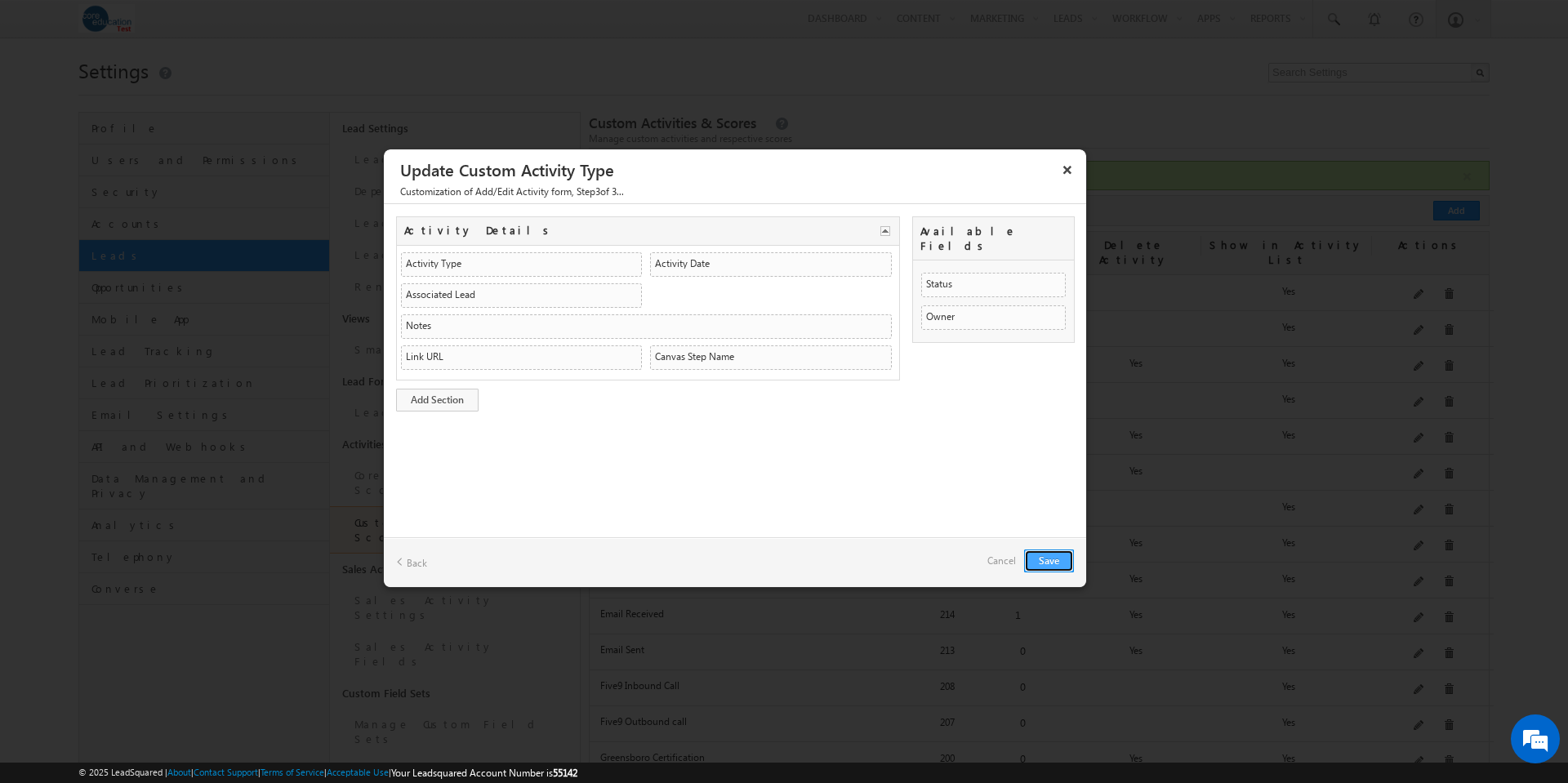
click at [1056, 557] on button "Save" at bounding box center [1049, 562] width 50 height 23
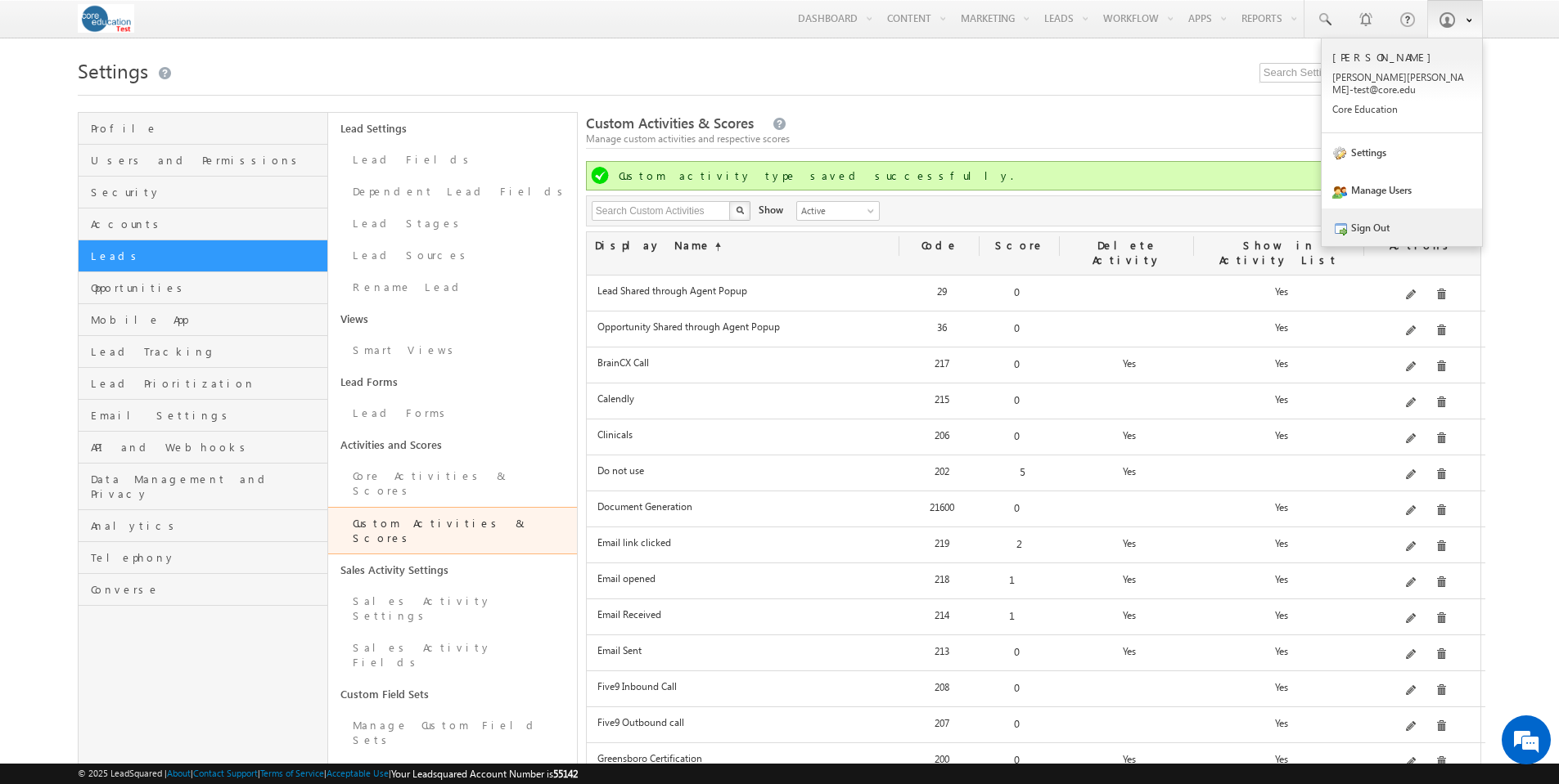
click at [1389, 210] on link "Sign Out" at bounding box center [1402, 227] width 160 height 38
